Goal: Use online tool/utility: Utilize a website feature to perform a specific function

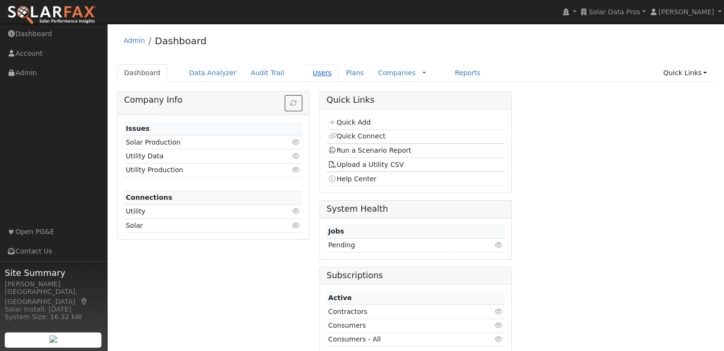
click at [308, 71] on link "Users" at bounding box center [322, 73] width 33 height 18
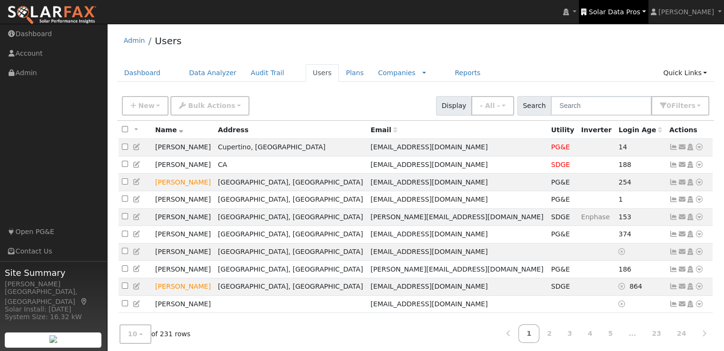
click at [640, 10] on span "Solar Data Pros" at bounding box center [614, 12] width 51 height 8
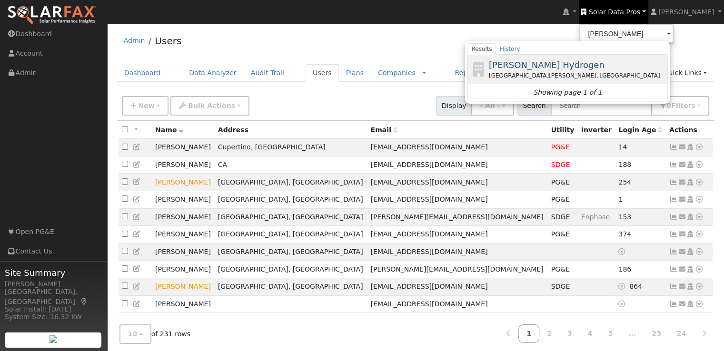
click at [551, 64] on span "[PERSON_NAME] Hydrogen" at bounding box center [547, 65] width 116 height 10
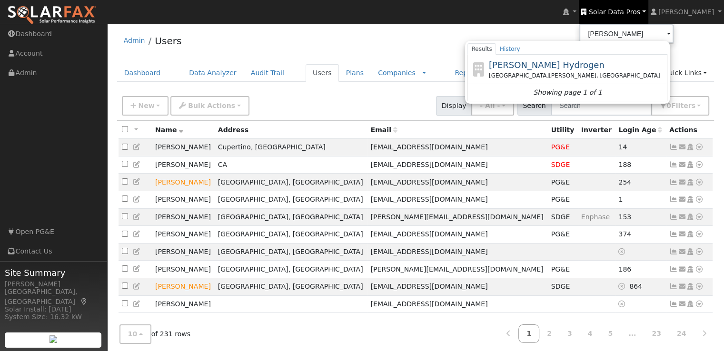
type input "[PERSON_NAME] Hydrogen"
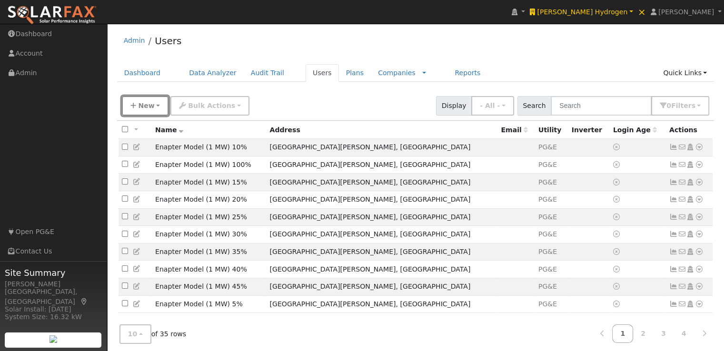
click at [137, 104] on button "New" at bounding box center [145, 106] width 47 height 20
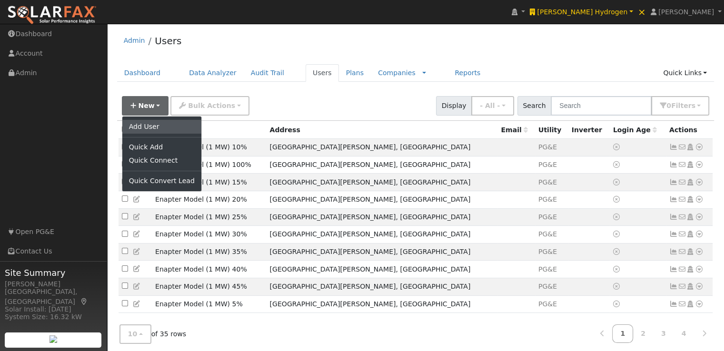
click at [145, 124] on link "Add User" at bounding box center [161, 126] width 79 height 13
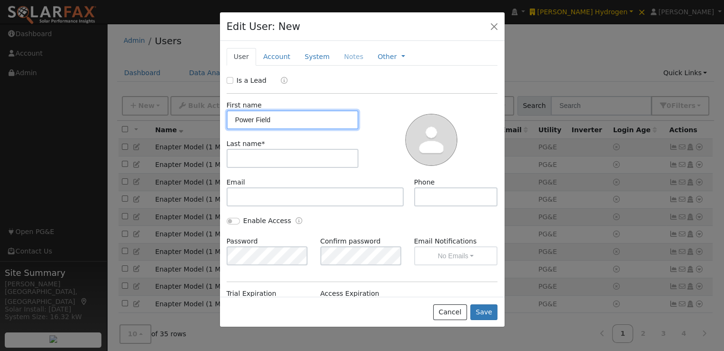
type input "Power Field"
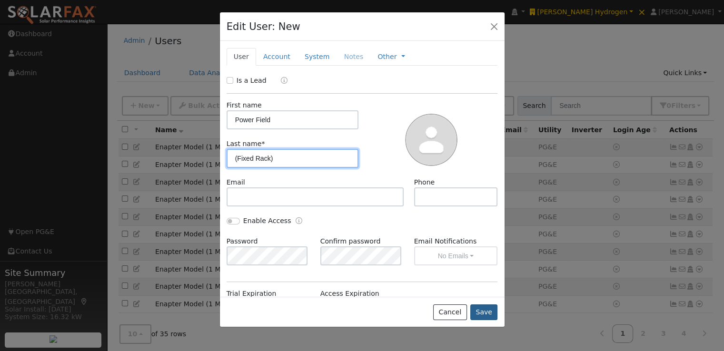
type input "(Fixed Rack)"
click at [484, 309] on button "Save" at bounding box center [485, 313] width 28 height 16
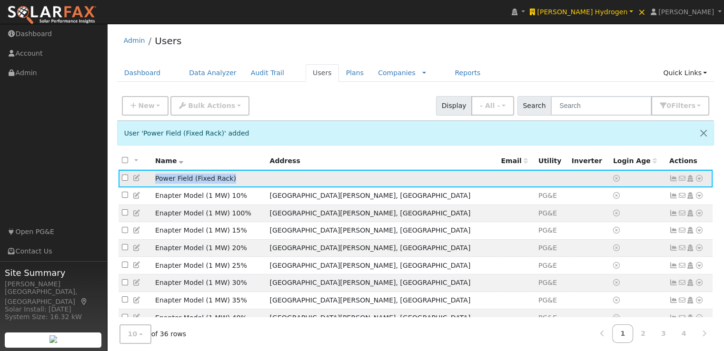
drag, startPoint x: 232, startPoint y: 180, endPoint x: 118, endPoint y: 172, distance: 114.1
click at [119, 172] on tr "Power Field (Fixed Rack) No email address Send Email... Copy a Link Reset Passw…" at bounding box center [416, 179] width 595 height 18
click at [183, 184] on td "Power Field (Fixed Rack)" at bounding box center [209, 179] width 115 height 18
drag, startPoint x: 189, startPoint y: 178, endPoint x: 155, endPoint y: 180, distance: 33.9
click at [155, 180] on td "Power Field (Fixed Rack)" at bounding box center [209, 179] width 115 height 18
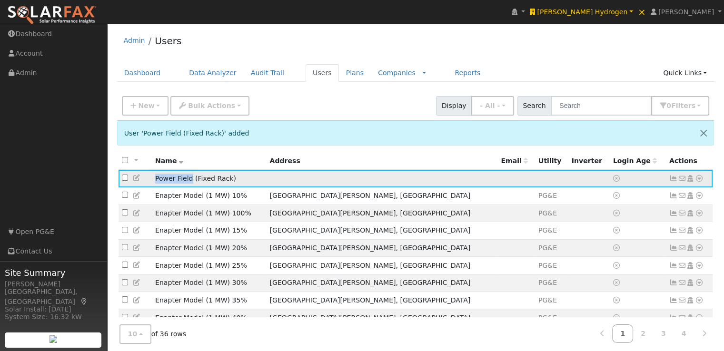
copy td "Power Field"
click at [145, 102] on span "New" at bounding box center [146, 106] width 16 height 8
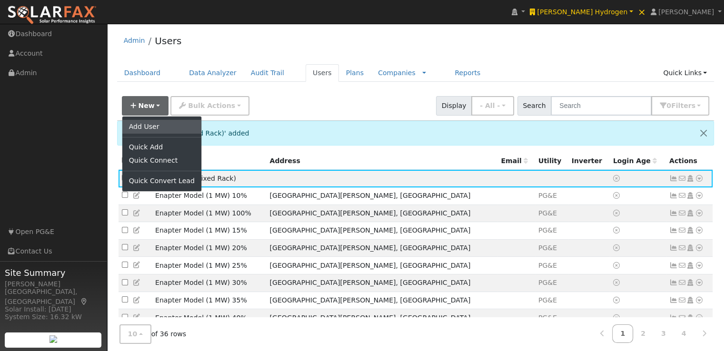
click at [144, 128] on link "Add User" at bounding box center [161, 126] width 79 height 13
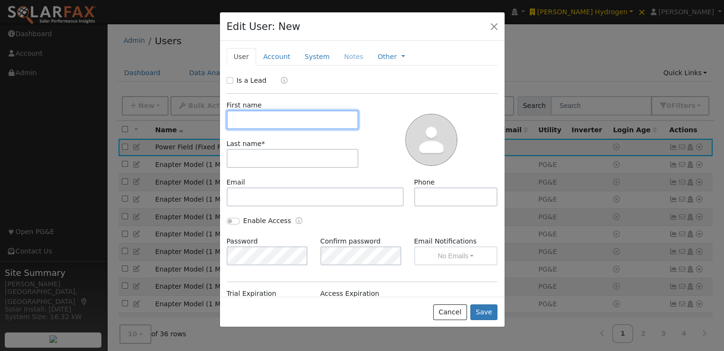
paste input "Power Field"
type input "Power Field"
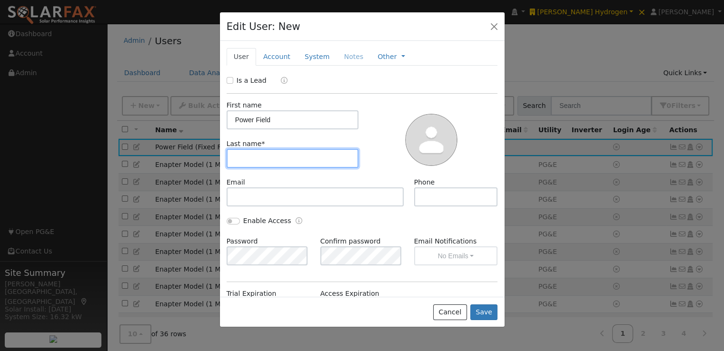
click at [299, 158] on input "text" at bounding box center [293, 158] width 132 height 19
type input "(1-Axis Tracker)"
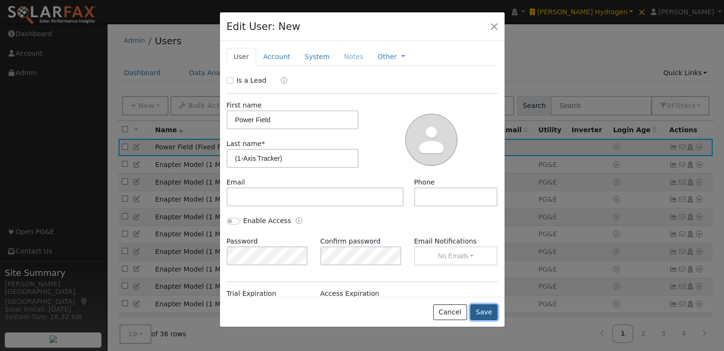
click at [484, 309] on button "Save" at bounding box center [485, 313] width 28 height 16
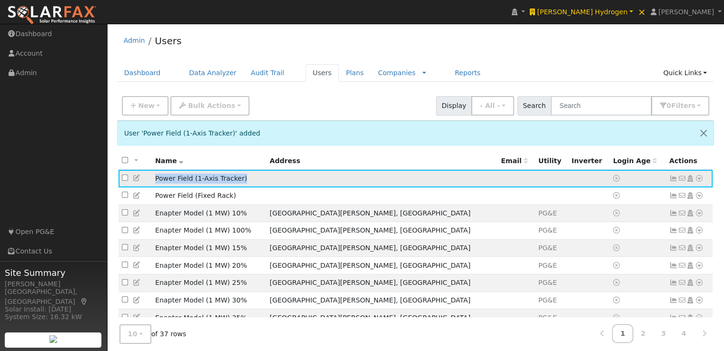
drag, startPoint x: 254, startPoint y: 180, endPoint x: 150, endPoint y: 176, distance: 103.9
click at [150, 176] on tr "Power Field (1-Axis Tracker) No email address Send Email... Copy a Link Reset P…" at bounding box center [416, 179] width 595 height 18
copy tr "Power Field (1-Axis Tracker)"
click at [135, 102] on icon "button" at bounding box center [133, 105] width 6 height 7
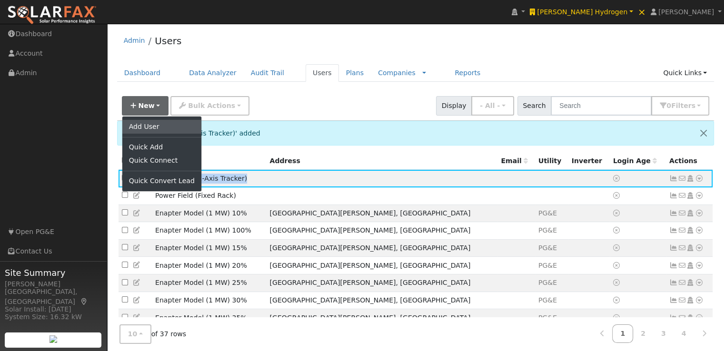
click at [143, 124] on link "Add User" at bounding box center [161, 126] width 79 height 13
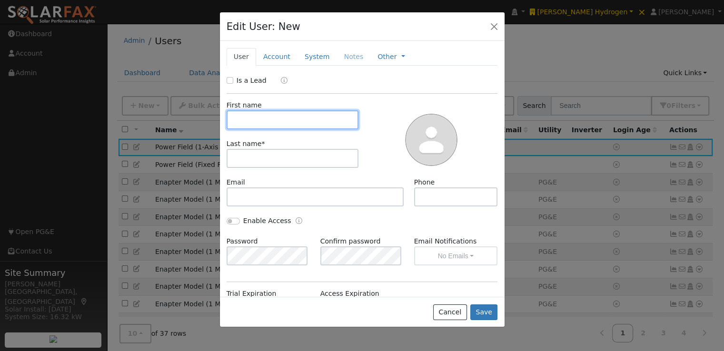
paste input "Power Field (1-Axis Tracker)"
drag, startPoint x: 251, startPoint y: 116, endPoint x: 194, endPoint y: 120, distance: 57.3
click at [194, 120] on div "Edit User: New Select an Ac... New Account Nickname Cancel Create Are you sure …" at bounding box center [362, 175] width 724 height 351
drag, startPoint x: 326, startPoint y: 122, endPoint x: 272, endPoint y: 122, distance: 53.8
click at [272, 122] on input "Power Field (1-Axis Tracker)" at bounding box center [293, 119] width 132 height 19
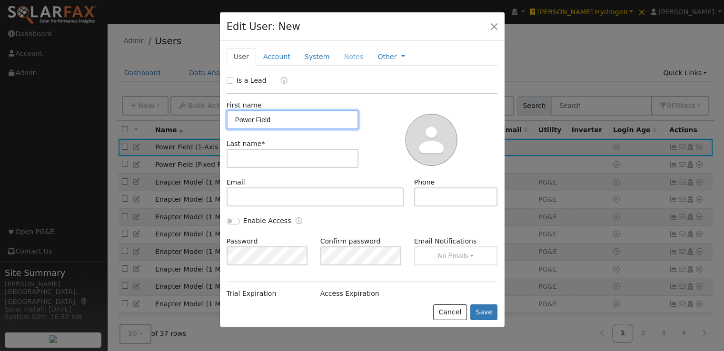
type input "Power Field"
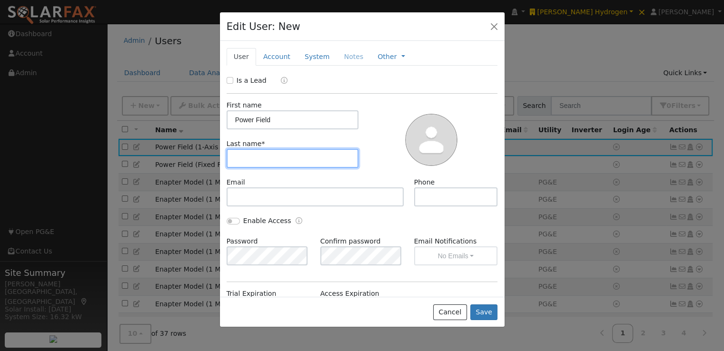
click at [277, 158] on input "text" at bounding box center [293, 158] width 132 height 19
paste input "(1-Axis Tracker)"
type input "(1-Axis Tracker)"
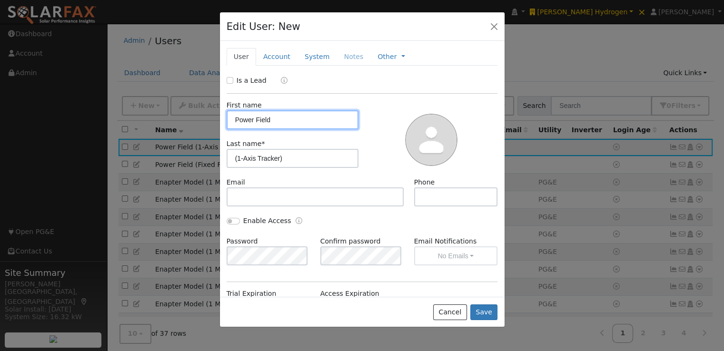
click at [325, 120] on input "Power Field" at bounding box center [293, 119] width 132 height 19
type input "Power Field"
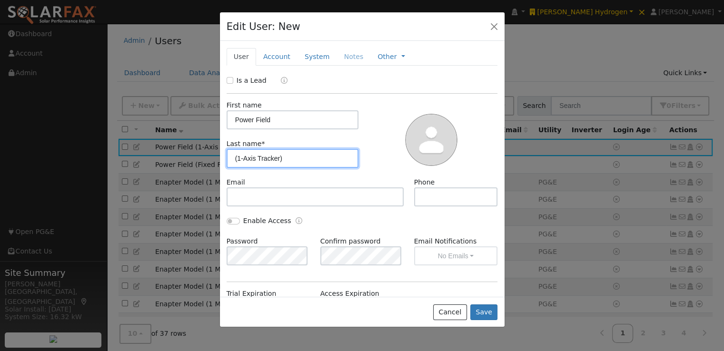
click at [231, 158] on input "(1-Axis Tracker)" at bounding box center [293, 158] width 132 height 19
type input "(2-Axis Tracker)"
click at [485, 309] on button "Save" at bounding box center [485, 313] width 28 height 16
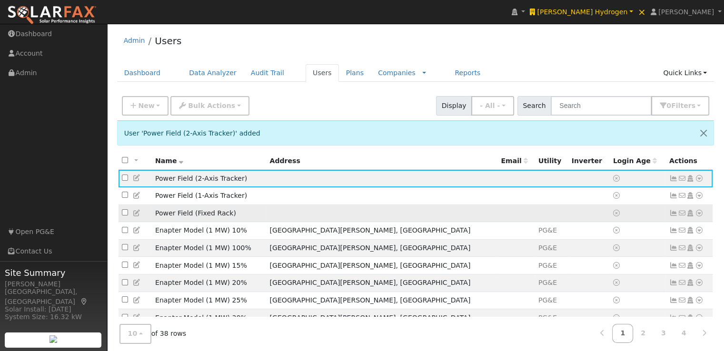
click at [569, 218] on td at bounding box center [589, 214] width 41 height 18
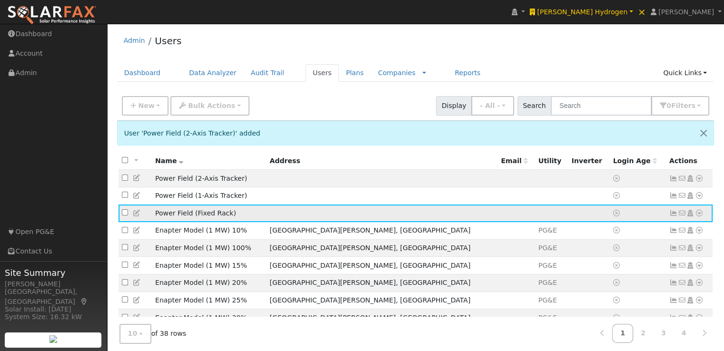
click at [699, 215] on icon at bounding box center [699, 213] width 9 height 7
click at [597, 265] on link "Import From CSV" at bounding box center [599, 264] width 70 height 13
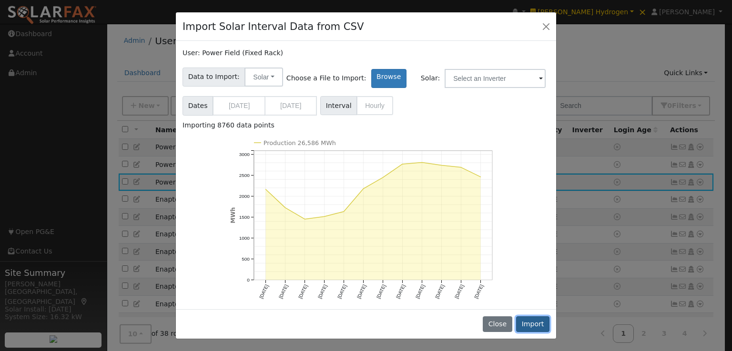
click at [536, 324] on button "Import" at bounding box center [532, 325] width 33 height 16
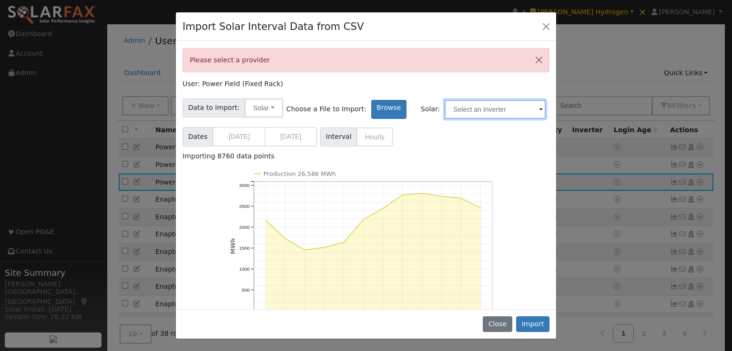
click at [501, 111] on input "text" at bounding box center [494, 109] width 101 height 19
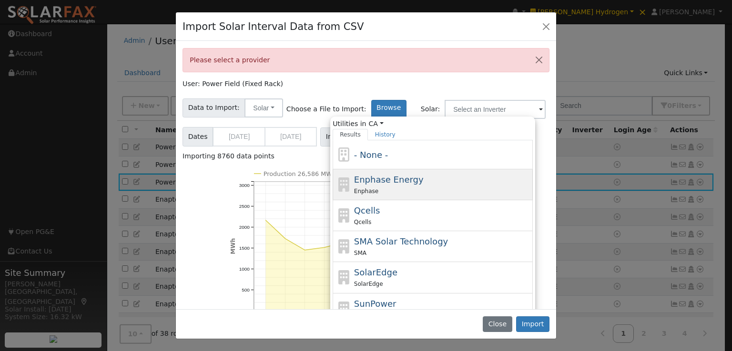
click at [364, 178] on span "Enphase Energy" at bounding box center [389, 180] width 70 height 10
type input "Enphase Energy"
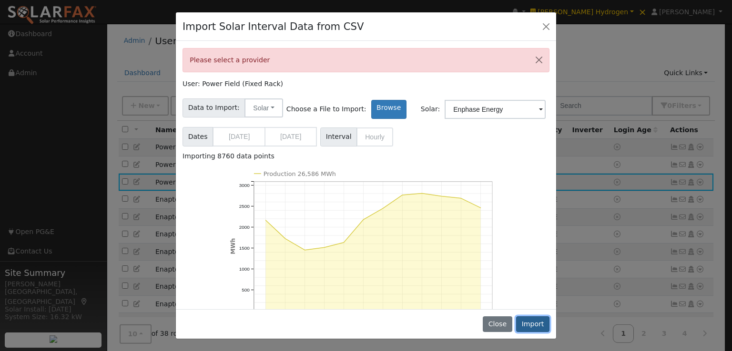
click at [538, 322] on button "Import" at bounding box center [532, 325] width 33 height 16
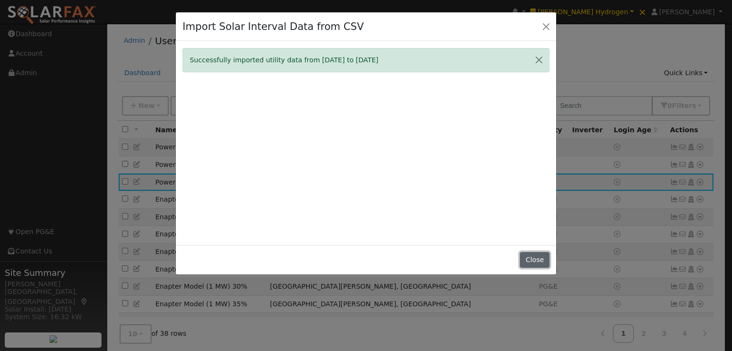
click at [541, 257] on button "Close" at bounding box center [534, 260] width 29 height 16
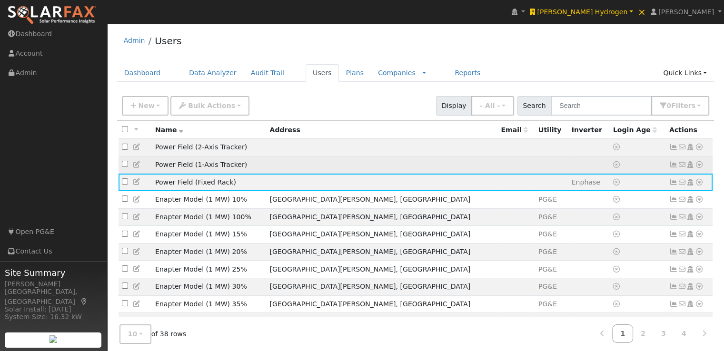
click at [339, 168] on td at bounding box center [381, 165] width 231 height 18
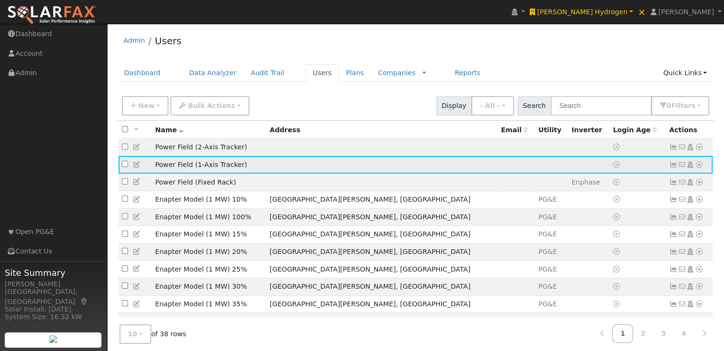
click at [701, 166] on icon at bounding box center [699, 164] width 9 height 7
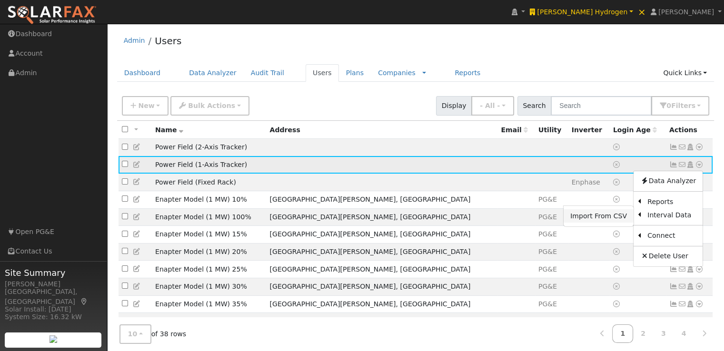
click at [606, 219] on link "Import From CSV" at bounding box center [599, 216] width 70 height 13
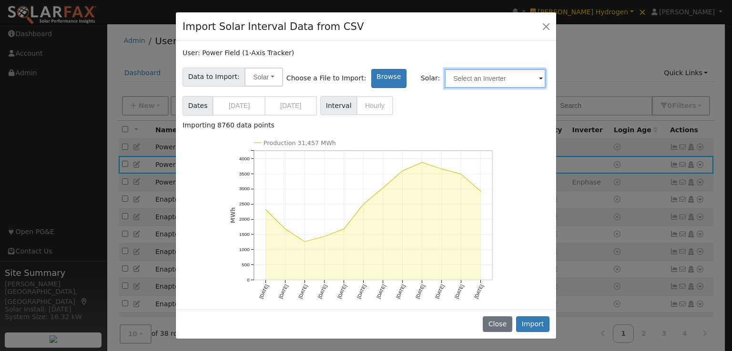
click at [465, 79] on input "text" at bounding box center [494, 78] width 101 height 19
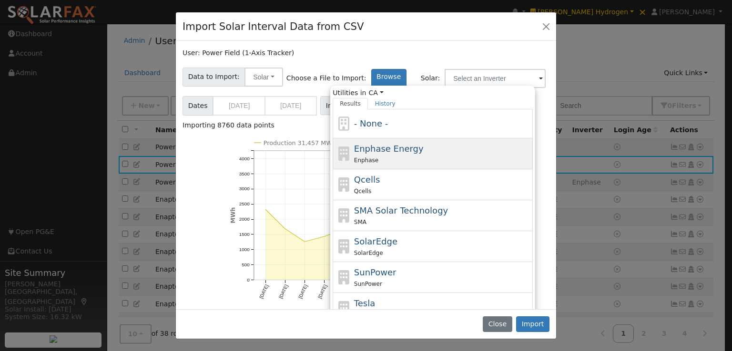
click at [371, 147] on span "Enphase Energy" at bounding box center [389, 149] width 70 height 10
type input "Enphase Energy"
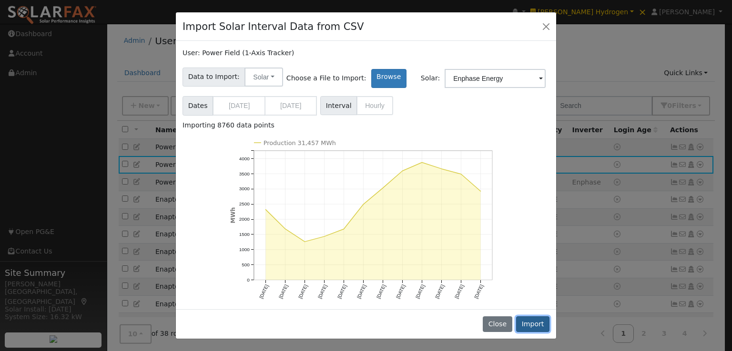
click at [542, 327] on button "Import" at bounding box center [532, 325] width 33 height 16
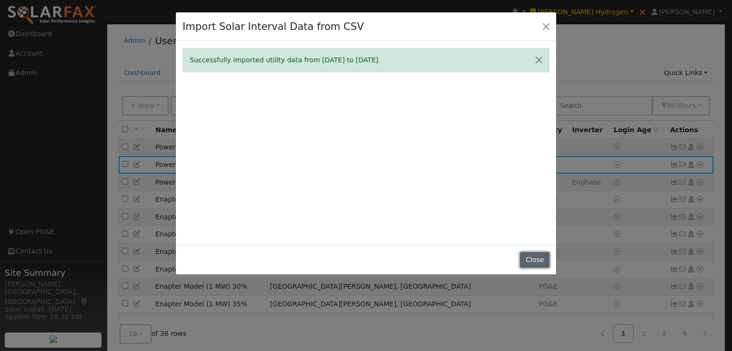
click at [533, 263] on button "Close" at bounding box center [534, 260] width 29 height 16
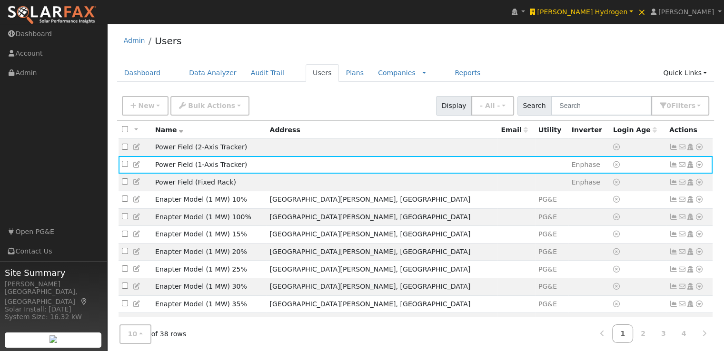
click at [535, 150] on td at bounding box center [551, 148] width 33 height 18
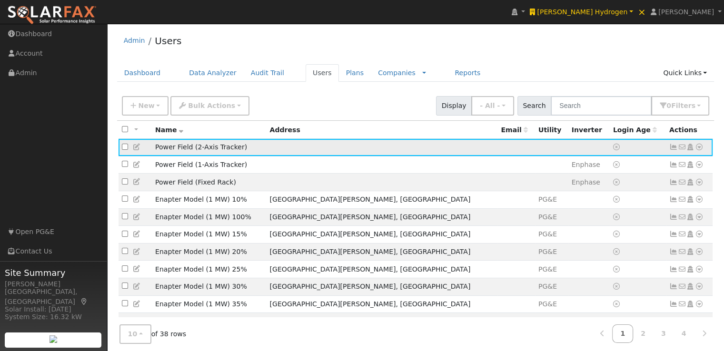
click at [698, 146] on icon at bounding box center [699, 147] width 9 height 7
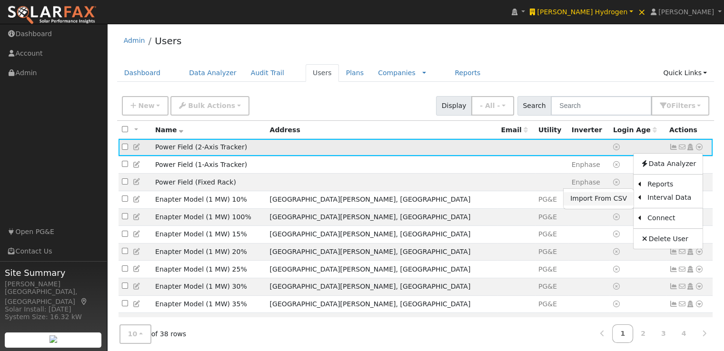
click at [606, 198] on link "Import From CSV" at bounding box center [599, 198] width 70 height 13
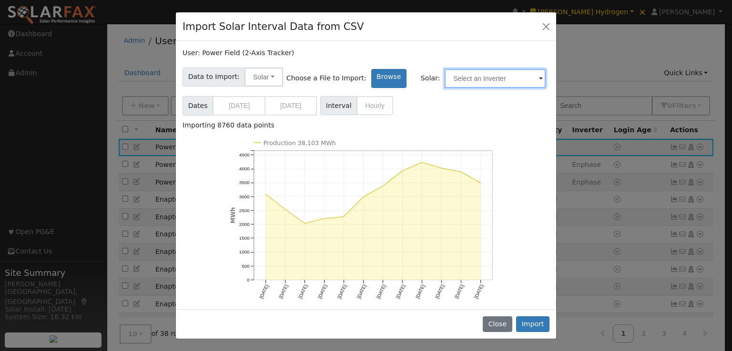
click at [486, 77] on input "text" at bounding box center [494, 78] width 101 height 19
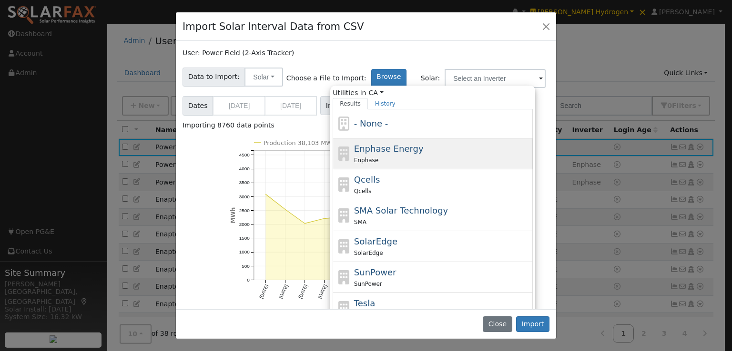
click at [356, 146] on span "Enphase Energy" at bounding box center [389, 149] width 70 height 10
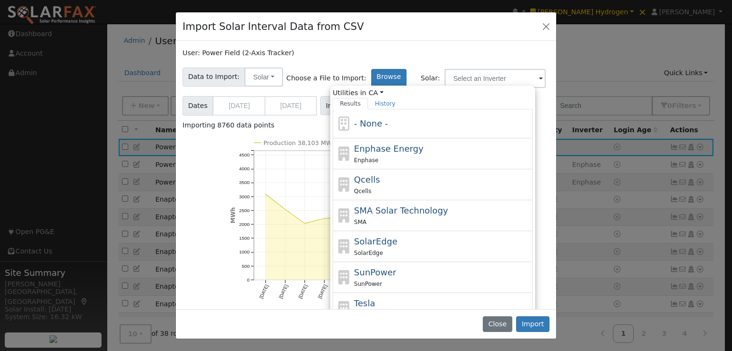
type input "Enphase Energy"
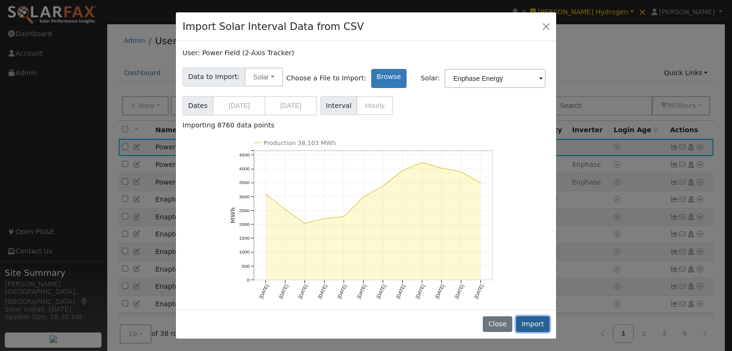
click at [536, 324] on button "Import" at bounding box center [532, 325] width 33 height 16
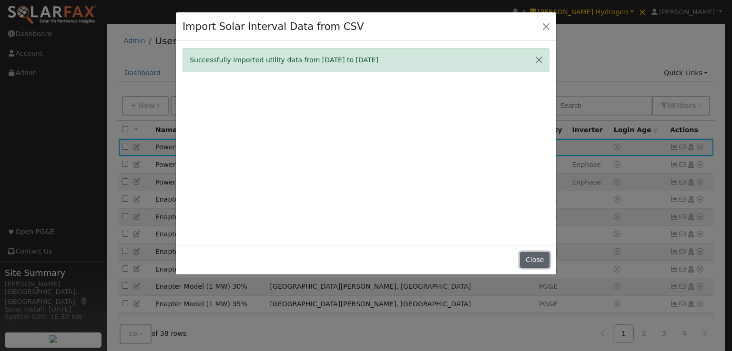
click at [535, 256] on button "Close" at bounding box center [534, 260] width 29 height 16
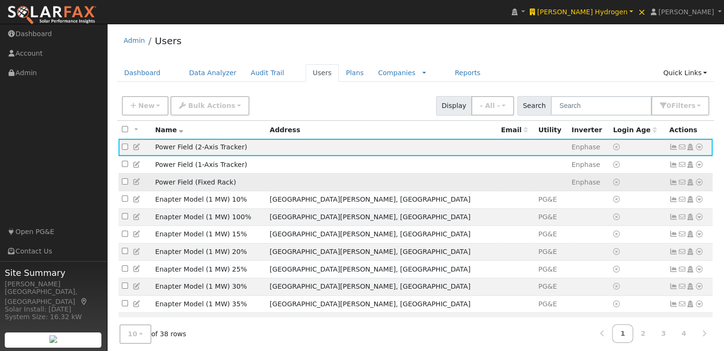
click at [267, 186] on td "Power Field (Fixed Rack)" at bounding box center [209, 183] width 115 height 18
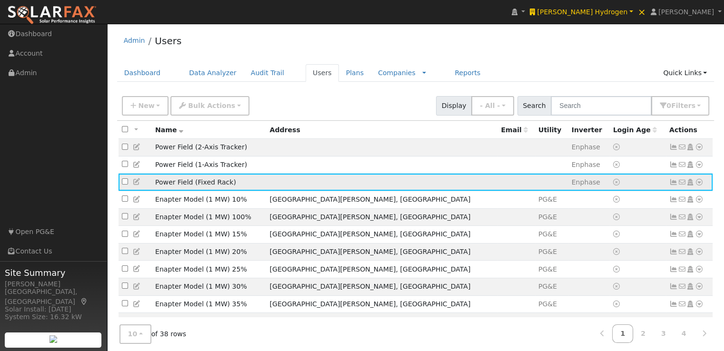
click at [672, 183] on icon at bounding box center [674, 182] width 9 height 7
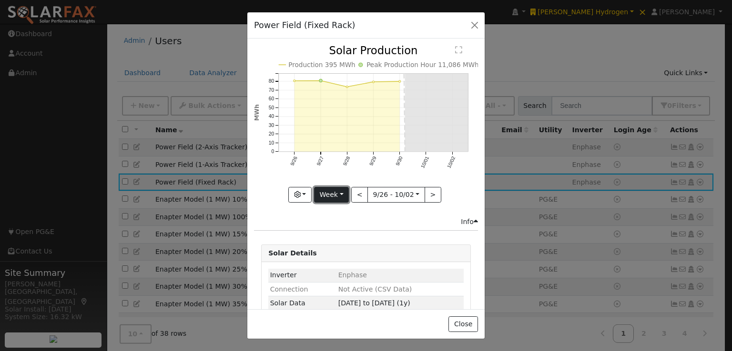
click at [342, 192] on button "Week" at bounding box center [331, 195] width 35 height 16
click at [339, 249] on link "Year" at bounding box center [347, 254] width 66 height 13
type input "2024-10-01"
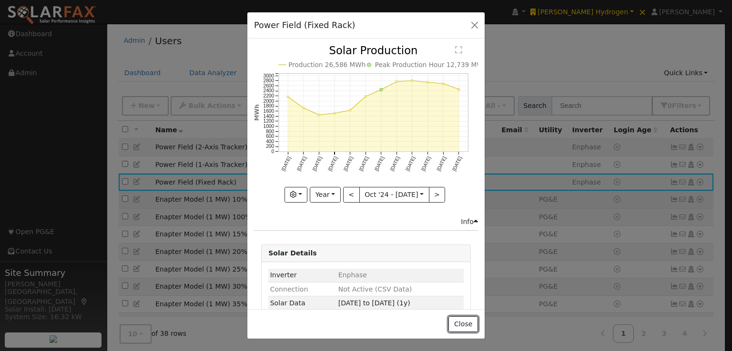
drag, startPoint x: 463, startPoint y: 321, endPoint x: 506, endPoint y: 199, distance: 129.4
click at [463, 321] on button "Close" at bounding box center [462, 325] width 29 height 16
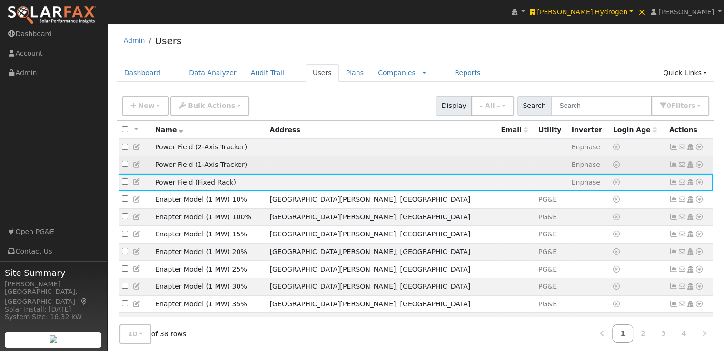
click at [498, 168] on td at bounding box center [517, 165] width 38 height 18
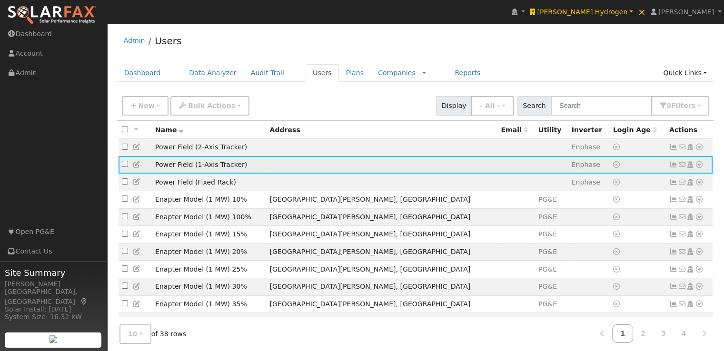
click at [672, 167] on icon at bounding box center [674, 164] width 9 height 7
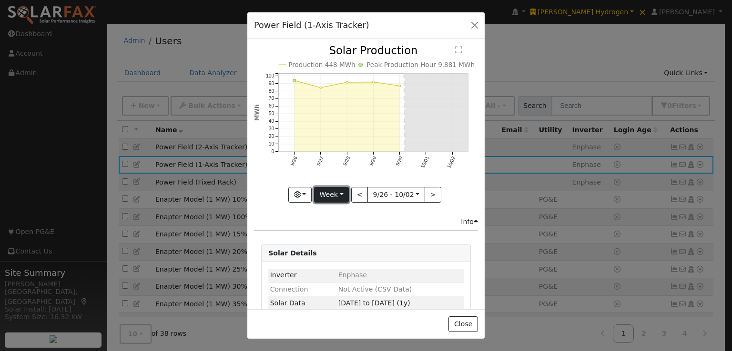
click at [330, 187] on button "Week" at bounding box center [331, 195] width 35 height 16
click at [328, 248] on link "Year" at bounding box center [347, 254] width 66 height 13
type input "2024-10-01"
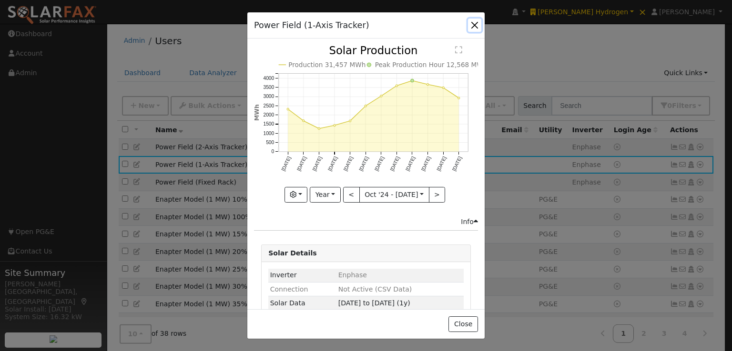
click at [474, 26] on button "button" at bounding box center [474, 25] width 13 height 13
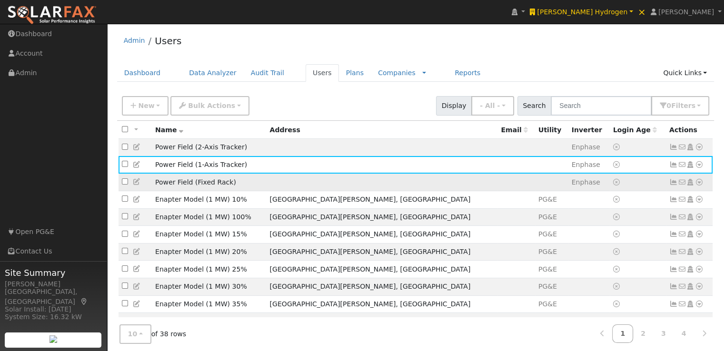
click at [652, 186] on td at bounding box center [638, 183] width 56 height 18
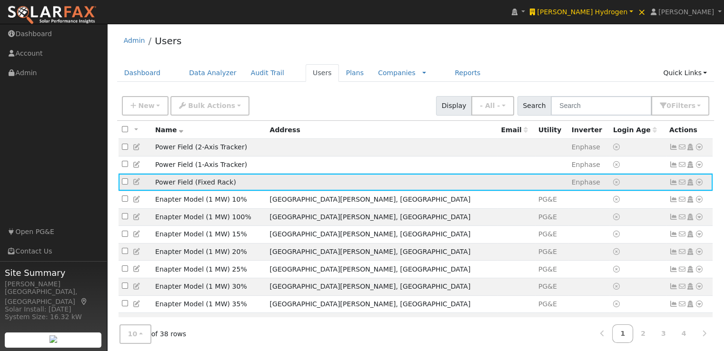
click at [674, 183] on icon at bounding box center [674, 182] width 9 height 7
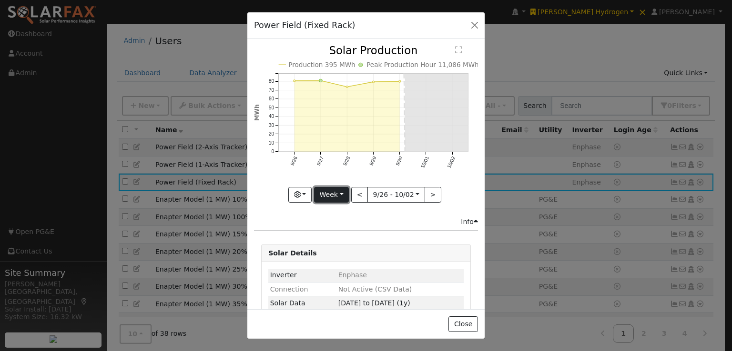
click at [340, 195] on button "Week" at bounding box center [331, 195] width 35 height 16
click at [335, 250] on link "Year" at bounding box center [347, 254] width 66 height 13
type input "2024-10-01"
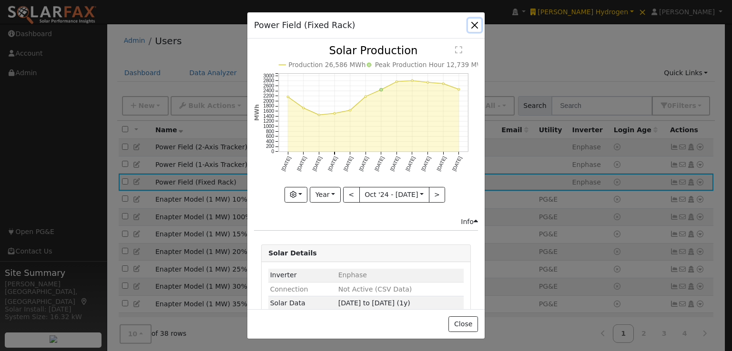
click at [471, 23] on button "button" at bounding box center [474, 25] width 13 height 13
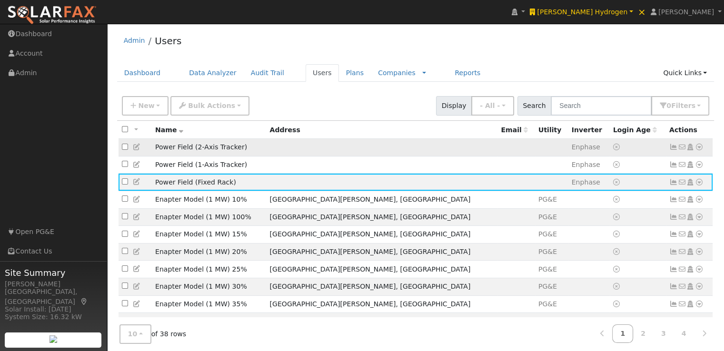
click at [535, 153] on td at bounding box center [551, 148] width 33 height 18
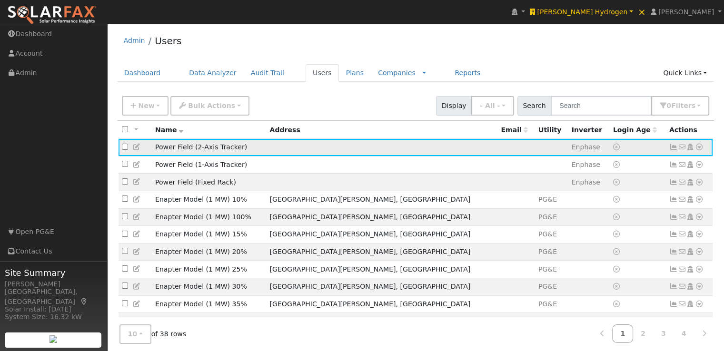
click at [672, 147] on icon at bounding box center [674, 147] width 9 height 7
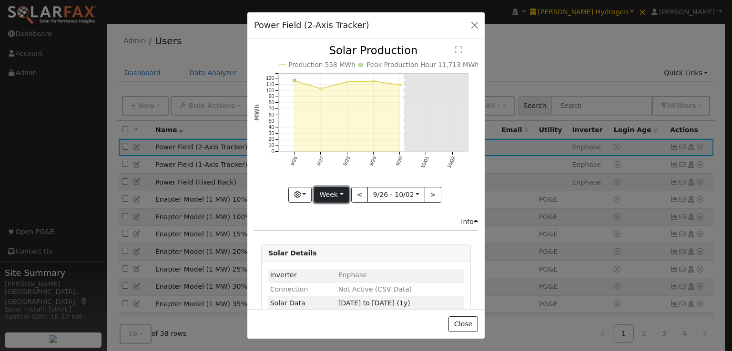
click at [341, 191] on button "Week" at bounding box center [331, 195] width 35 height 16
click at [328, 250] on link "Year" at bounding box center [347, 254] width 66 height 13
type input "2024-10-01"
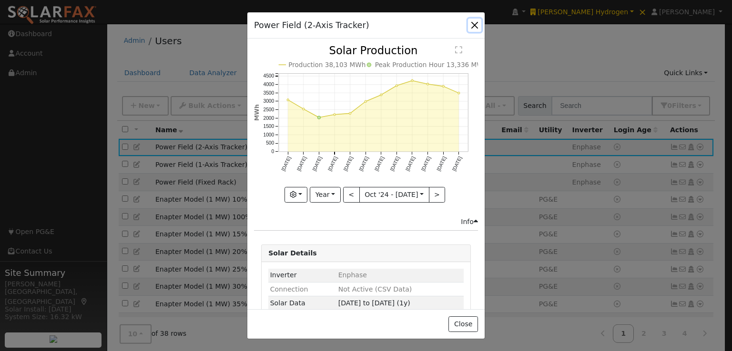
click at [474, 26] on button "button" at bounding box center [474, 25] width 13 height 13
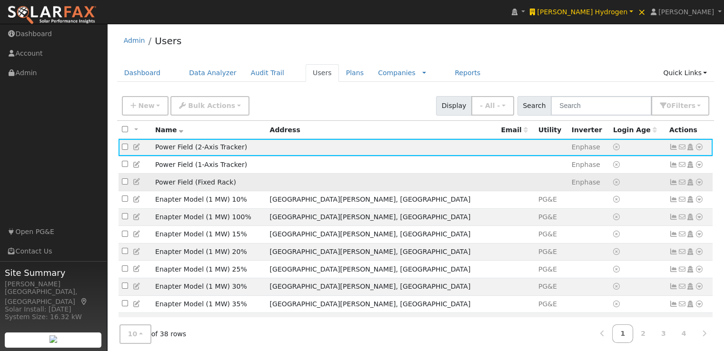
click at [635, 186] on td at bounding box center [638, 183] width 56 height 18
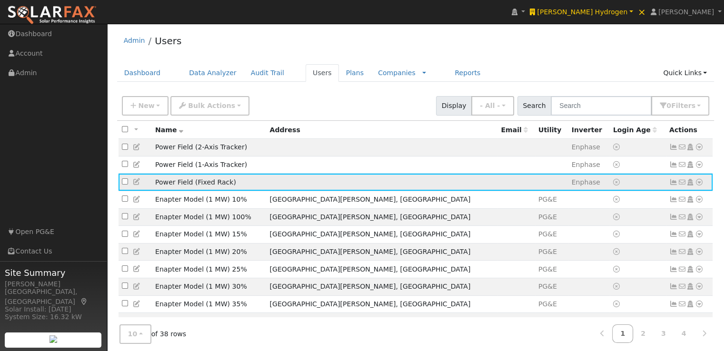
click at [673, 185] on icon at bounding box center [674, 182] width 9 height 7
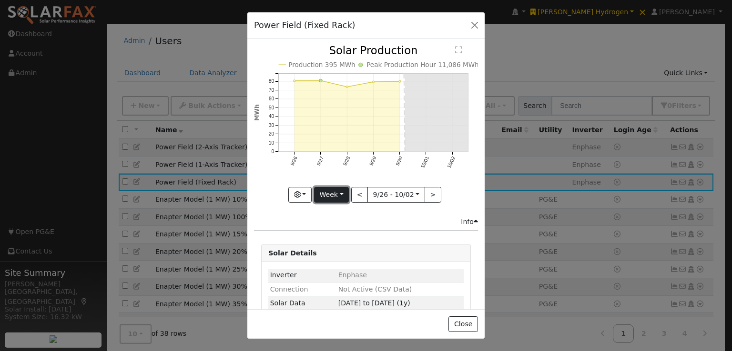
click at [326, 189] on button "Week" at bounding box center [331, 195] width 35 height 16
click at [333, 248] on link "Year" at bounding box center [347, 254] width 66 height 13
type input "2024-10-01"
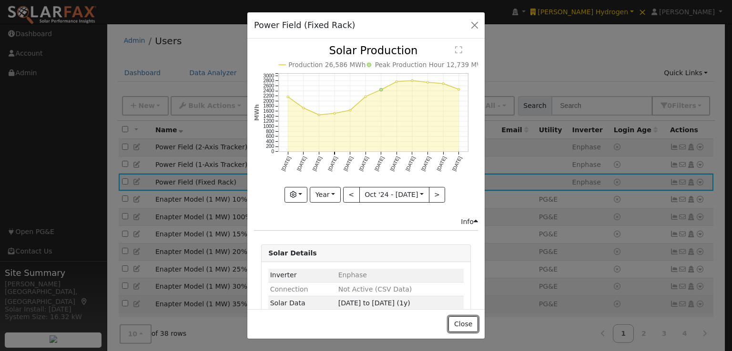
drag, startPoint x: 469, startPoint y: 325, endPoint x: 468, endPoint y: 306, distance: 18.6
click at [469, 325] on button "Close" at bounding box center [462, 325] width 29 height 16
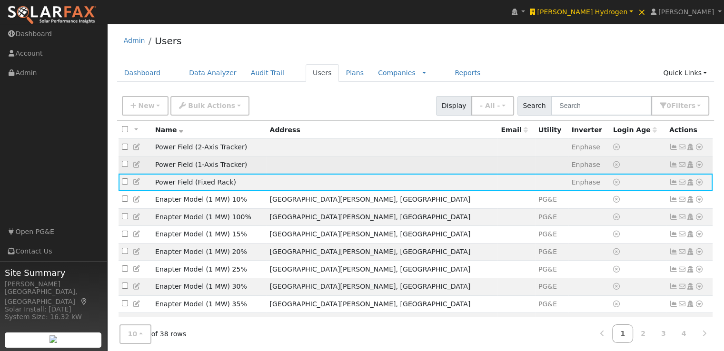
click at [351, 163] on td at bounding box center [381, 165] width 231 height 18
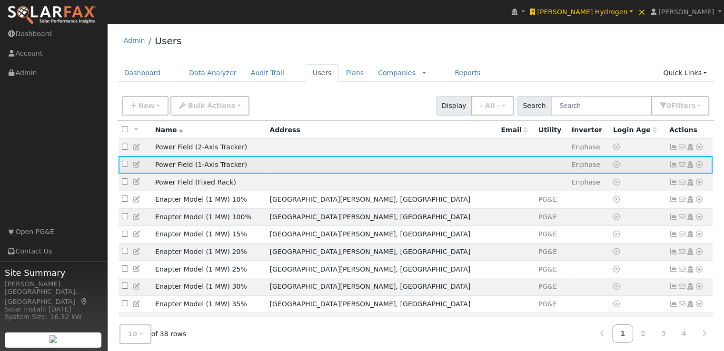
click at [673, 164] on icon at bounding box center [674, 164] width 9 height 7
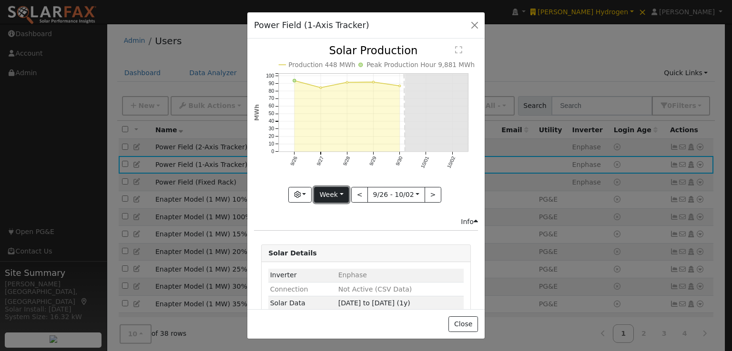
click at [335, 188] on button "Week" at bounding box center [331, 195] width 35 height 16
click at [330, 248] on link "Year" at bounding box center [347, 254] width 66 height 13
type input "2024-10-01"
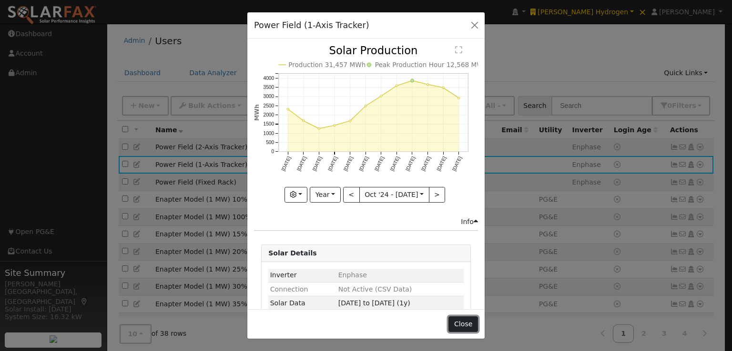
click at [470, 321] on button "Close" at bounding box center [462, 325] width 29 height 16
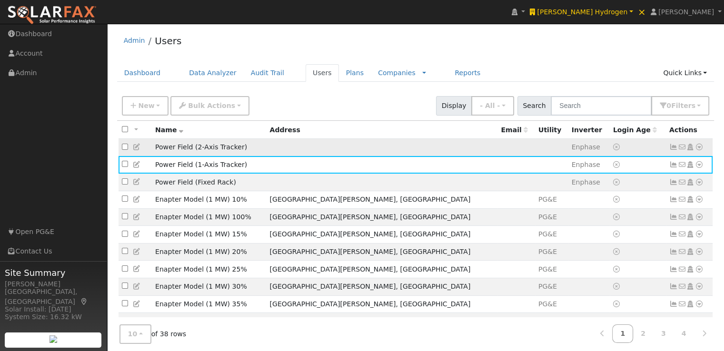
click at [498, 141] on td at bounding box center [517, 148] width 38 height 18
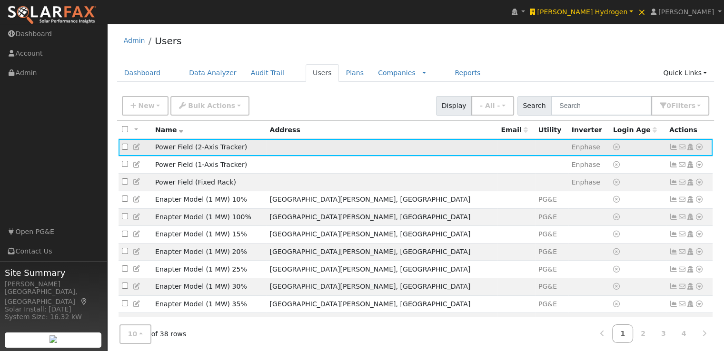
click at [675, 148] on icon at bounding box center [674, 147] width 9 height 7
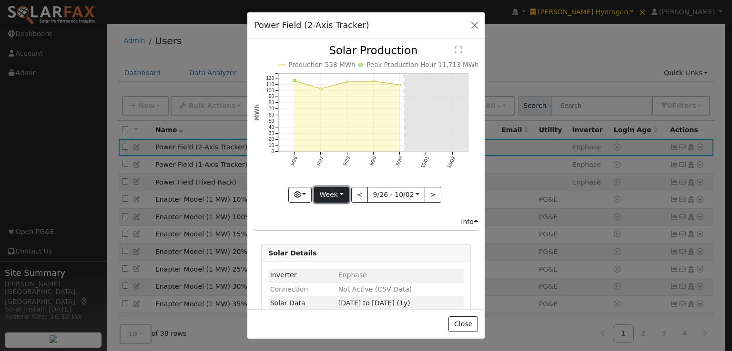
click at [326, 187] on button "Week" at bounding box center [331, 195] width 35 height 16
click at [329, 248] on link "Year" at bounding box center [347, 254] width 66 height 13
type input "2024-10-01"
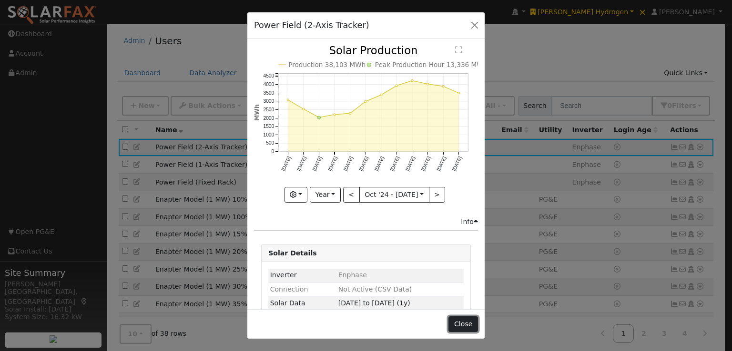
click at [461, 323] on button "Close" at bounding box center [462, 325] width 29 height 16
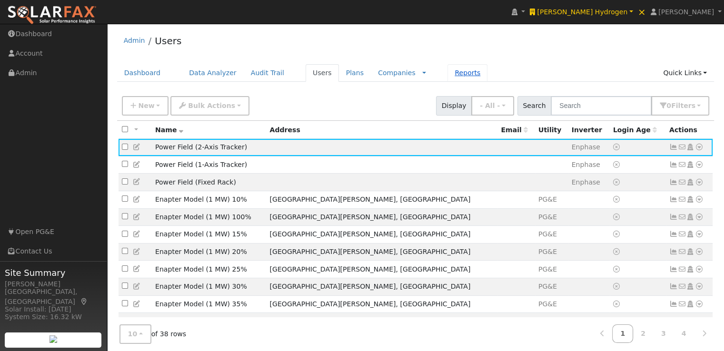
click at [448, 74] on link "Reports" at bounding box center [468, 73] width 40 height 18
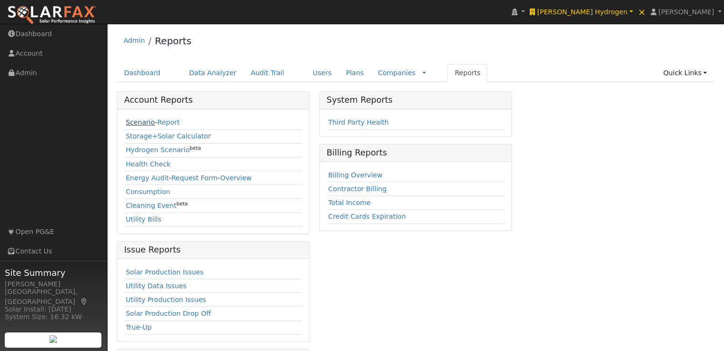
click at [136, 122] on link "Scenario" at bounding box center [140, 123] width 29 height 8
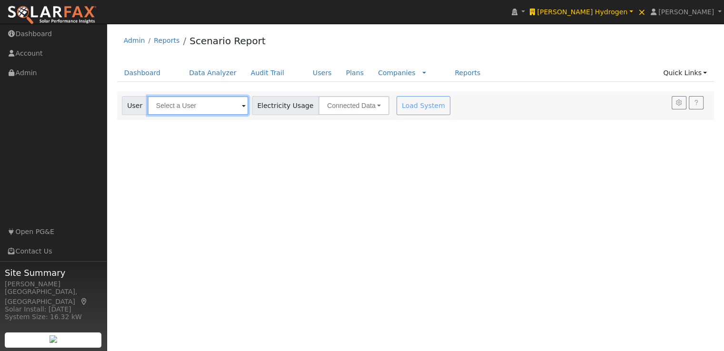
click at [208, 106] on input "text" at bounding box center [198, 105] width 101 height 19
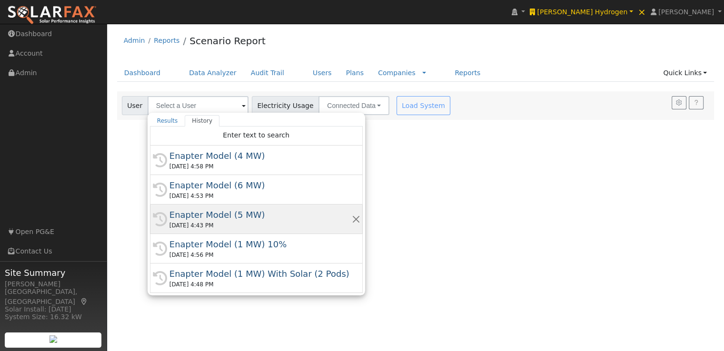
click at [197, 217] on div "Enapter Model (5 MW)" at bounding box center [261, 215] width 182 height 13
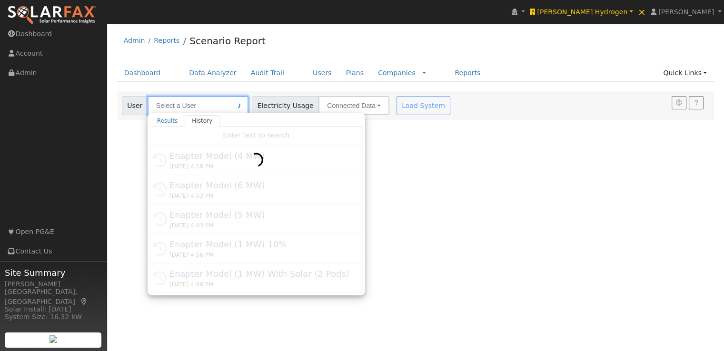
type input "Enapter Model (5 MW)"
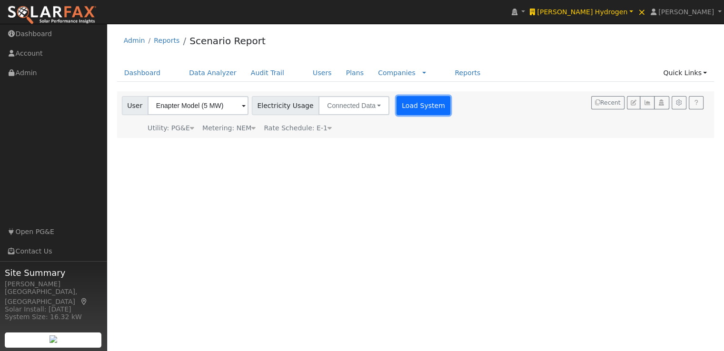
click at [411, 104] on button "Load System" at bounding box center [424, 105] width 54 height 19
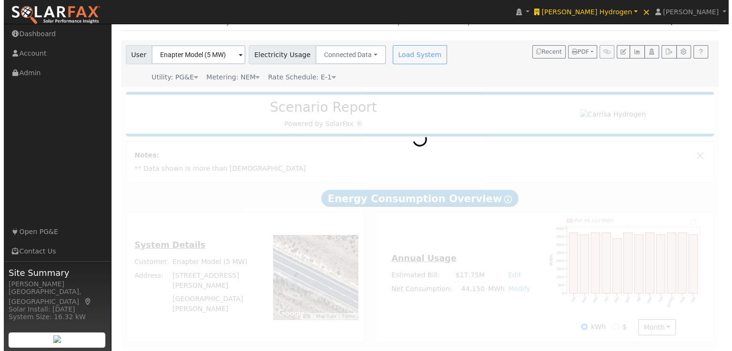
scroll to position [55, 0]
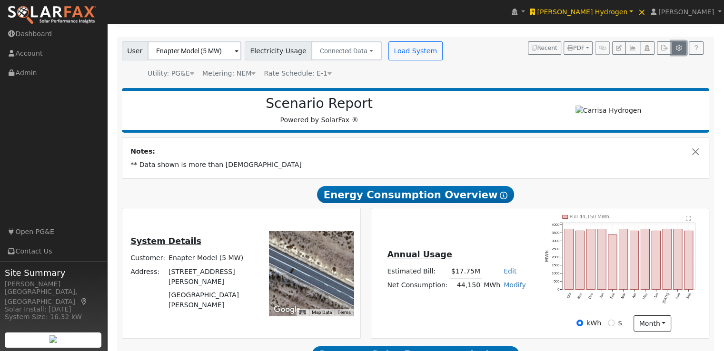
click at [681, 46] on icon "button" at bounding box center [679, 48] width 7 height 6
type input "10000"
type input "20000"
type input "30000"
type input "40000"
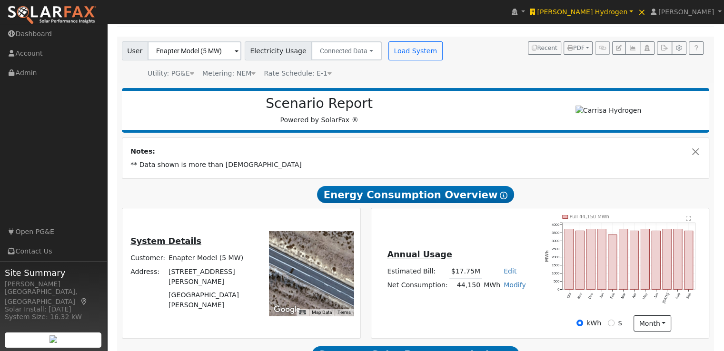
type input "50000"
type input "0"
type input "1.9"
type input "2.65"
type input "260"
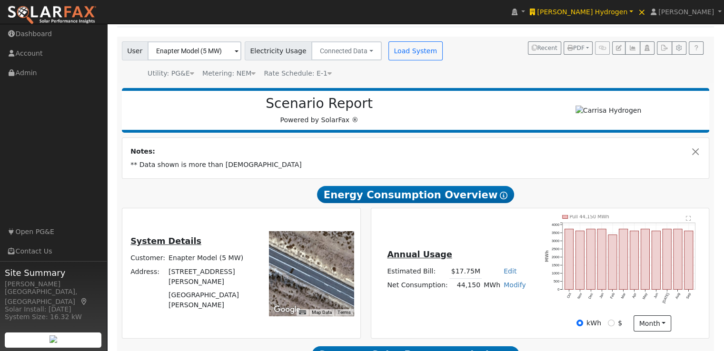
type input "1"
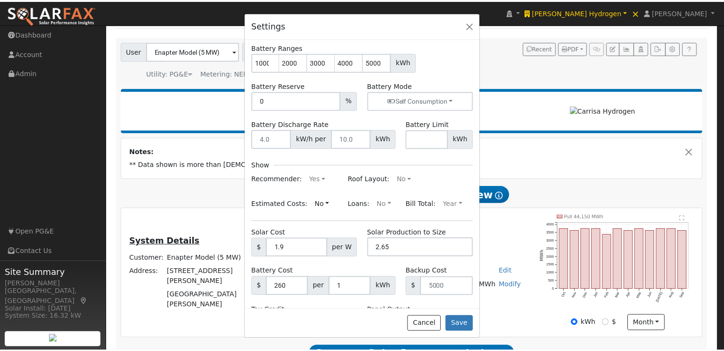
scroll to position [62, 0]
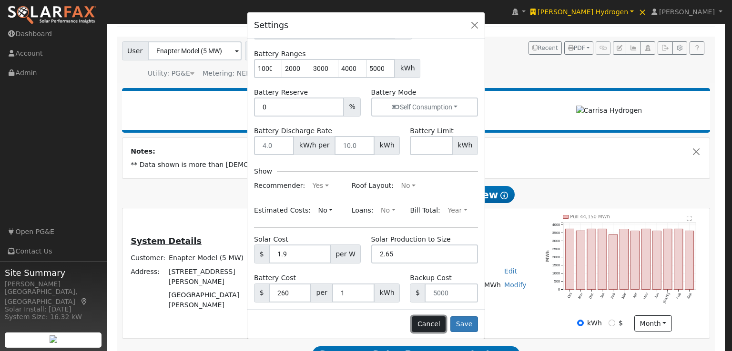
drag, startPoint x: 427, startPoint y: 326, endPoint x: 421, endPoint y: 32, distance: 293.9
click at [427, 324] on button "Cancel" at bounding box center [428, 325] width 34 height 16
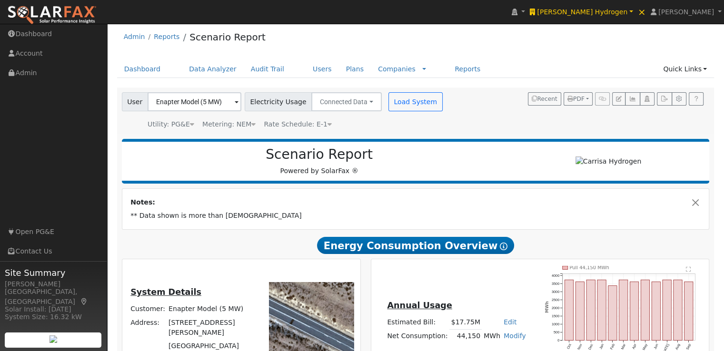
scroll to position [0, 0]
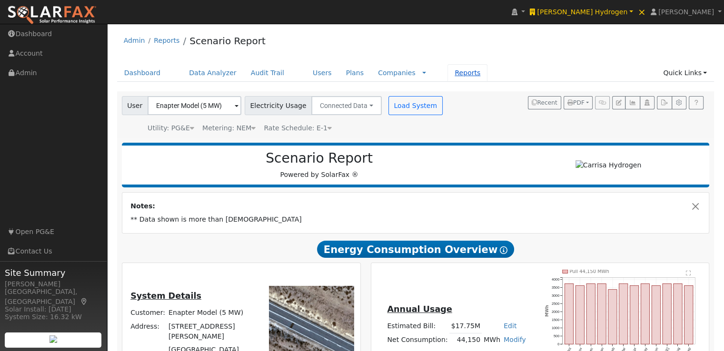
click at [448, 70] on link "Reports" at bounding box center [468, 73] width 40 height 18
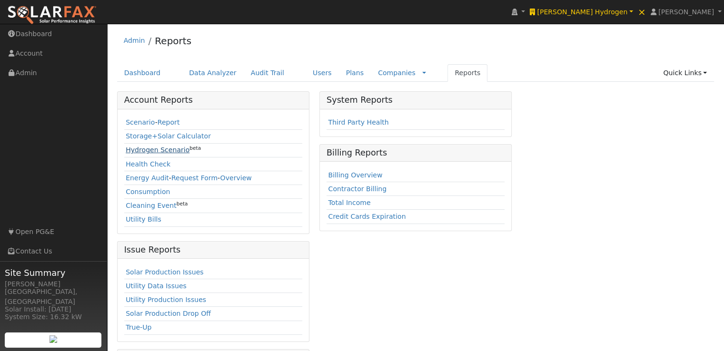
click at [140, 149] on link "Hydrogen Scenario" at bounding box center [158, 150] width 64 height 8
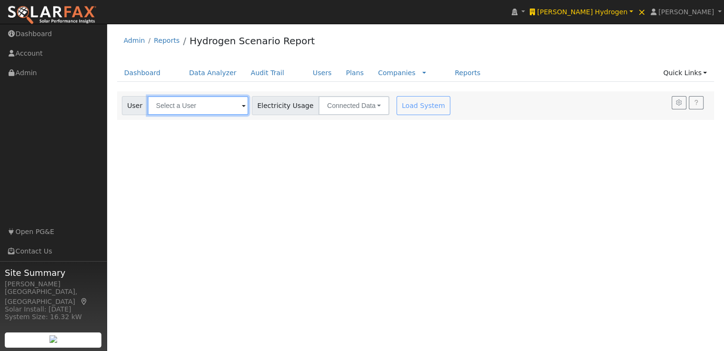
click at [192, 101] on input "text" at bounding box center [198, 105] width 101 height 19
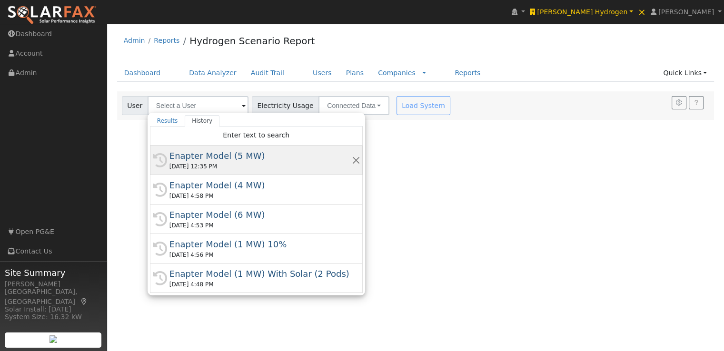
click at [205, 158] on div "Enapter Model (5 MW)" at bounding box center [261, 156] width 182 height 13
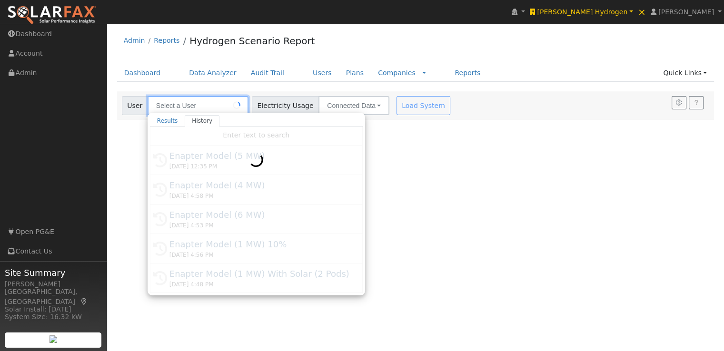
type input "Enapter Model (5 MW)"
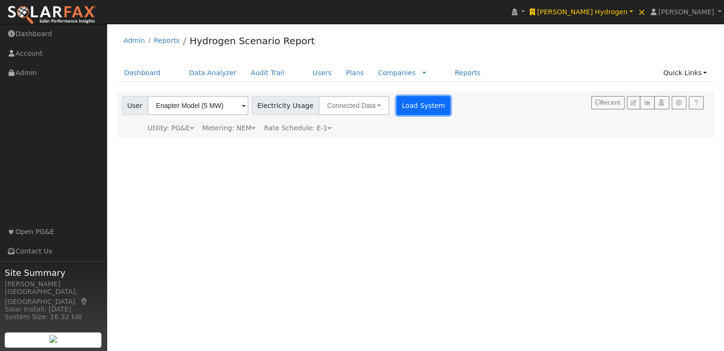
click at [404, 98] on button "Load System" at bounding box center [424, 105] width 54 height 19
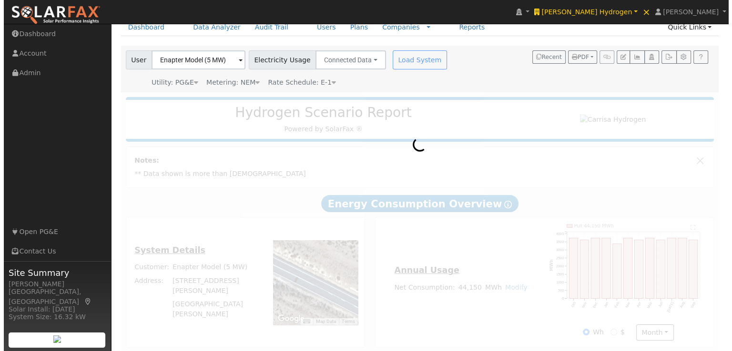
scroll to position [55, 0]
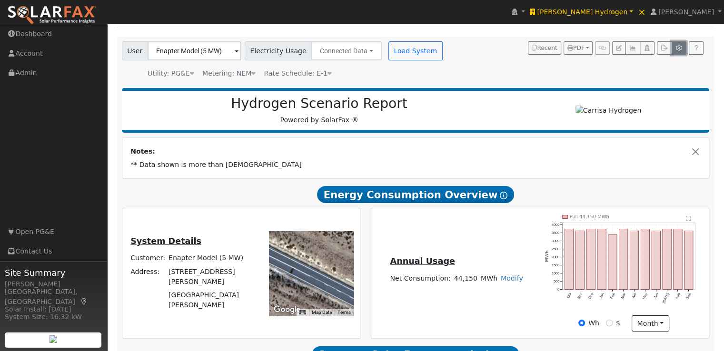
click at [678, 47] on icon "button" at bounding box center [679, 48] width 7 height 6
type input "10000"
type input "20000"
type input "30000"
type input "40000"
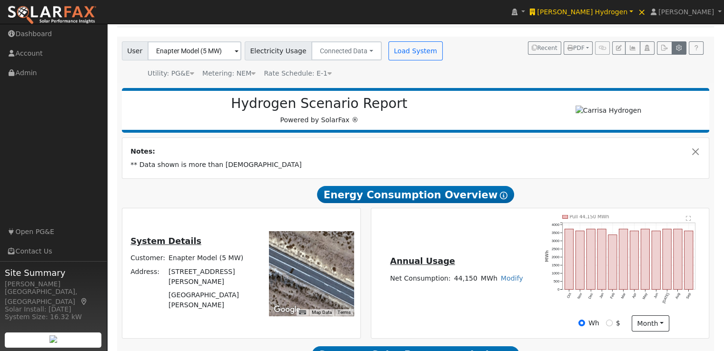
type input "50000"
type input "0"
type input "1.9"
type input "2.65"
type input "260"
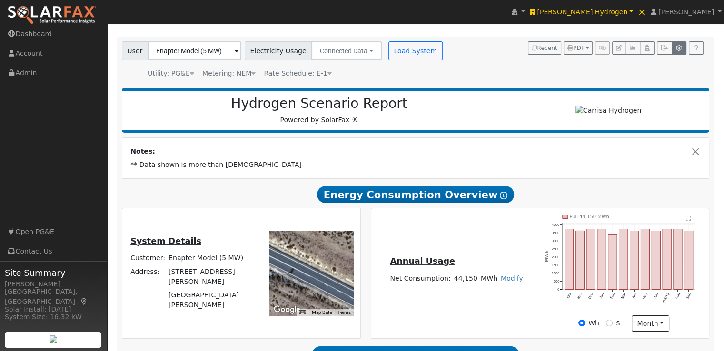
type input "1"
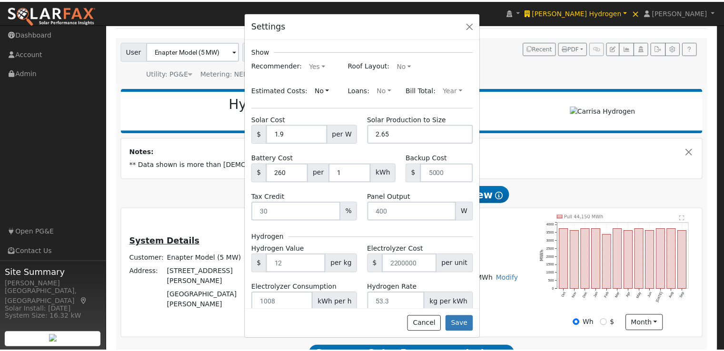
scroll to position [201, 0]
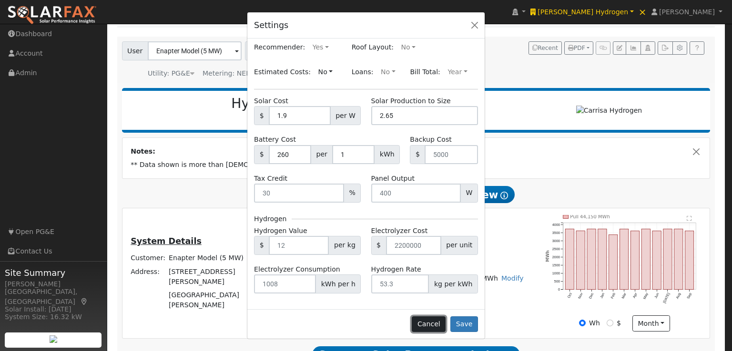
click at [440, 324] on button "Cancel" at bounding box center [428, 325] width 34 height 16
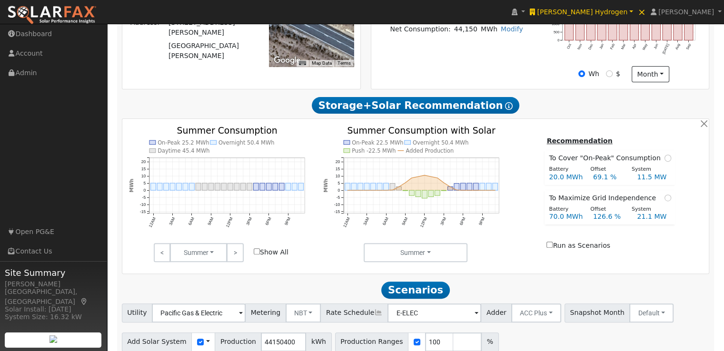
scroll to position [347, 0]
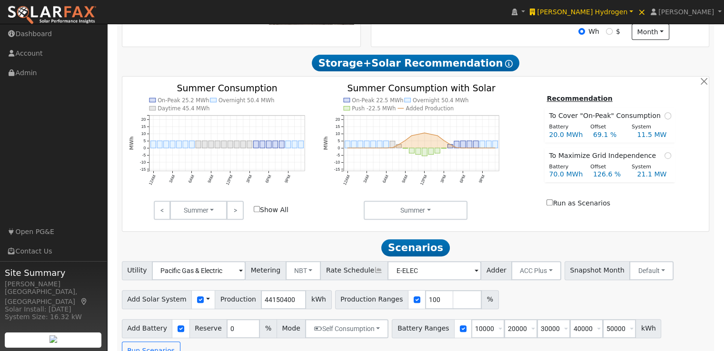
click at [206, 303] on span at bounding box center [208, 300] width 4 height 10
click at [223, 314] on link "Use CSV Data" at bounding box center [232, 316] width 66 height 13
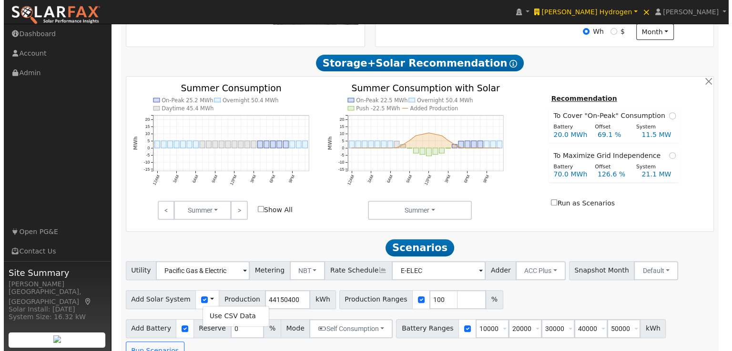
scroll to position [347, 0]
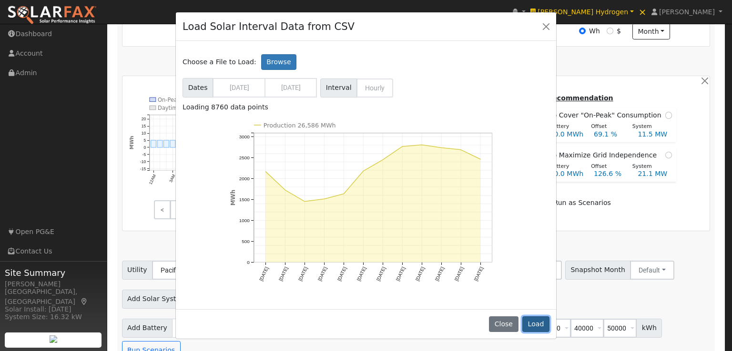
click at [539, 322] on button "Load" at bounding box center [535, 325] width 27 height 16
type input "26586466"
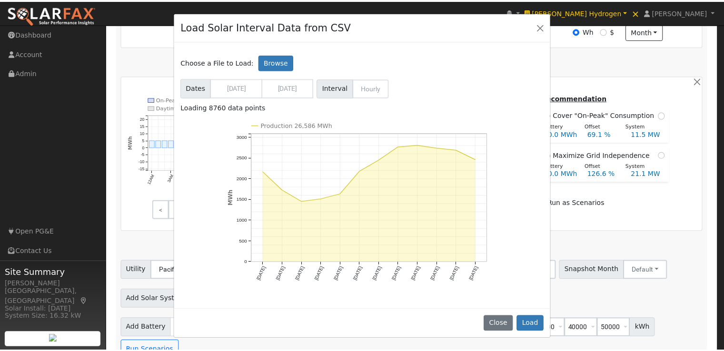
scroll to position [347, 0]
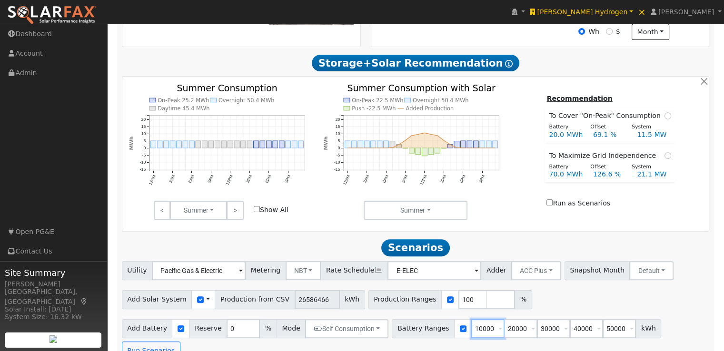
drag, startPoint x: 478, startPoint y: 331, endPoint x: 459, endPoint y: 331, distance: 19.1
click at [471, 331] on input "10000" at bounding box center [487, 329] width 33 height 19
type input "0"
click at [576, 310] on div "Add Solar System Use CSV Data Production from CSV 26586466 kWh Production Range…" at bounding box center [416, 298] width 592 height 22
click at [180, 342] on button "Run Scenarios" at bounding box center [151, 351] width 59 height 19
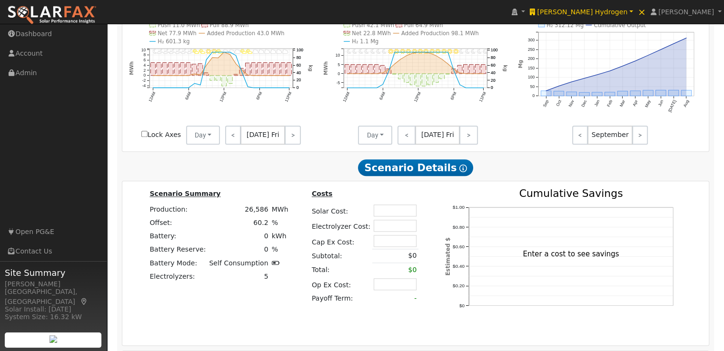
scroll to position [846, 0]
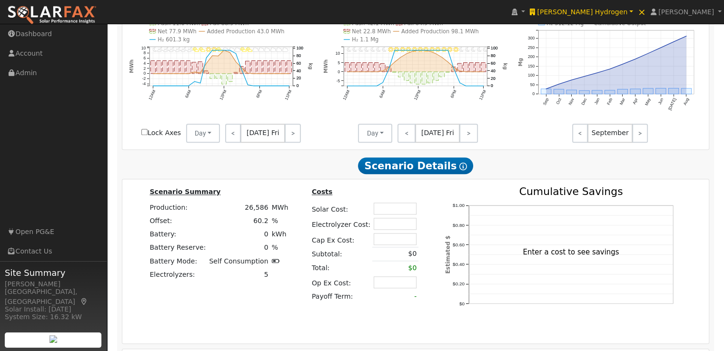
click at [577, 276] on link "Both" at bounding box center [599, 282] width 98 height 13
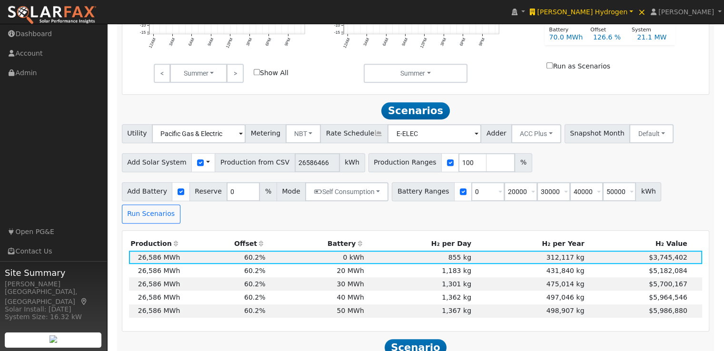
scroll to position [465, 0]
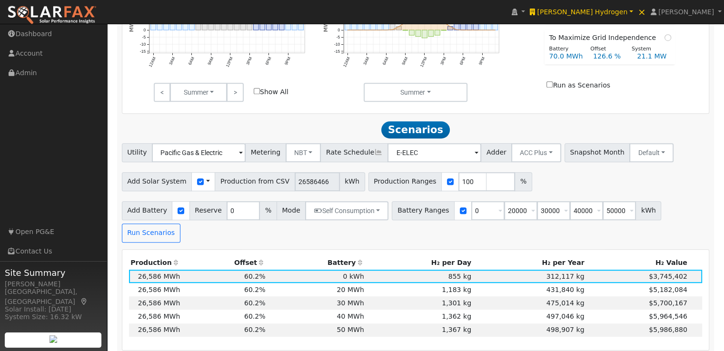
click at [206, 184] on span at bounding box center [208, 182] width 4 height 10
click at [223, 203] on link "Use CSV Data" at bounding box center [232, 198] width 66 height 13
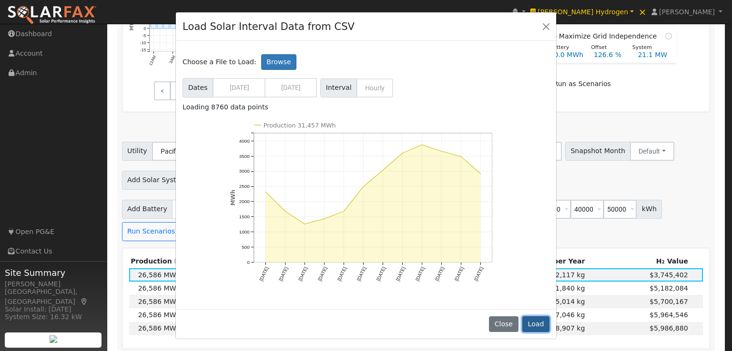
click at [539, 327] on button "Load" at bounding box center [535, 325] width 27 height 16
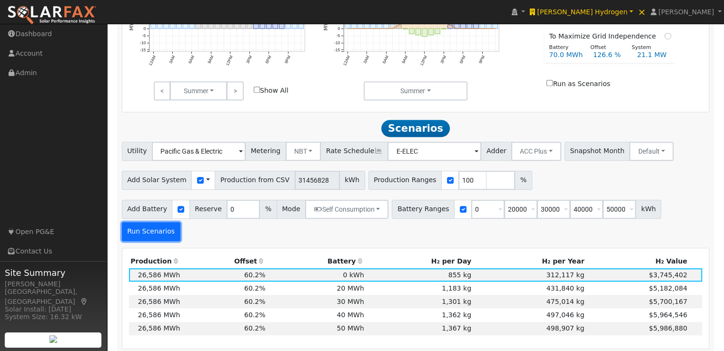
click at [180, 222] on button "Run Scenarios" at bounding box center [151, 231] width 59 height 19
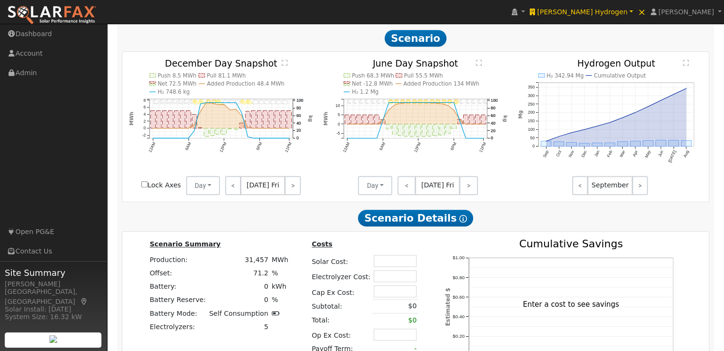
scroll to position [861, 0]
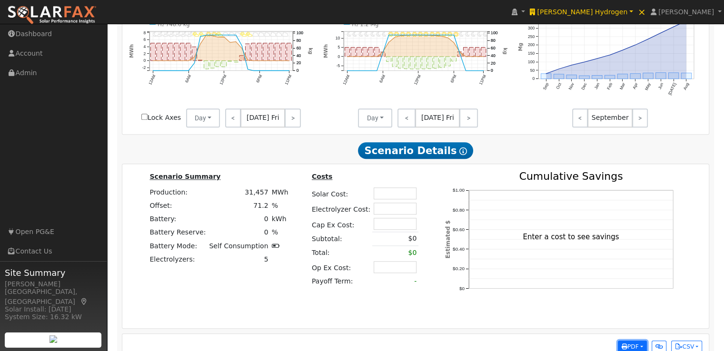
click at [632, 344] on span "PDF" at bounding box center [630, 347] width 17 height 7
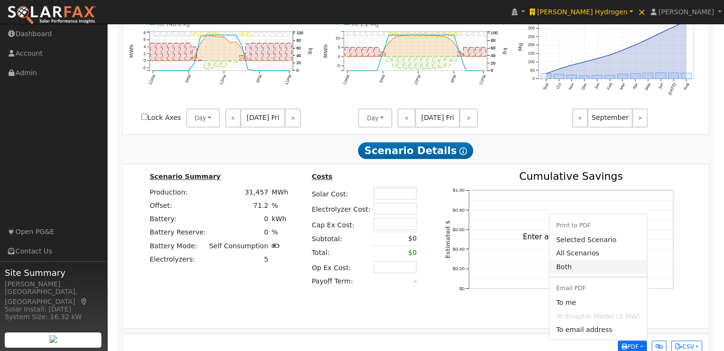
click at [571, 261] on link "Both" at bounding box center [599, 267] width 98 height 13
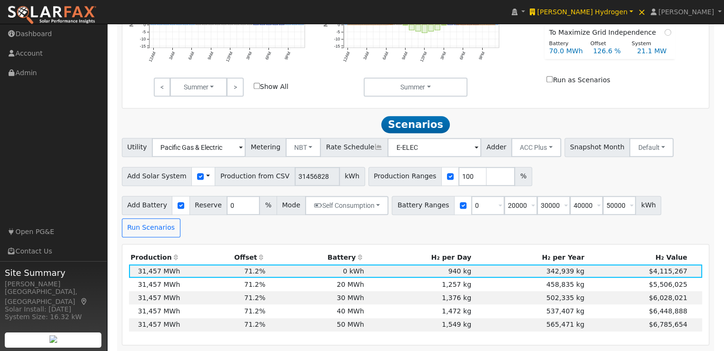
scroll to position [432, 0]
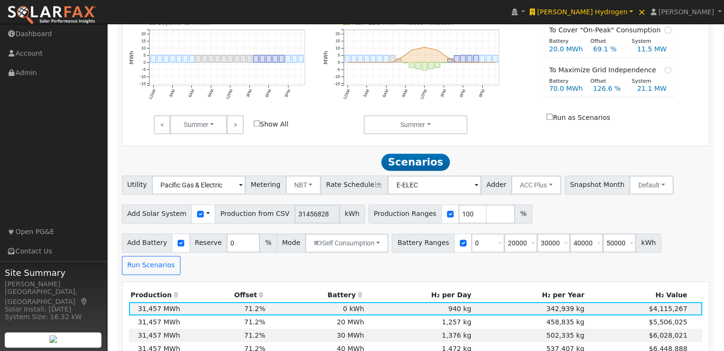
click at [206, 216] on span at bounding box center [208, 214] width 4 height 10
click at [230, 237] on link "Use CSV Data" at bounding box center [232, 230] width 66 height 13
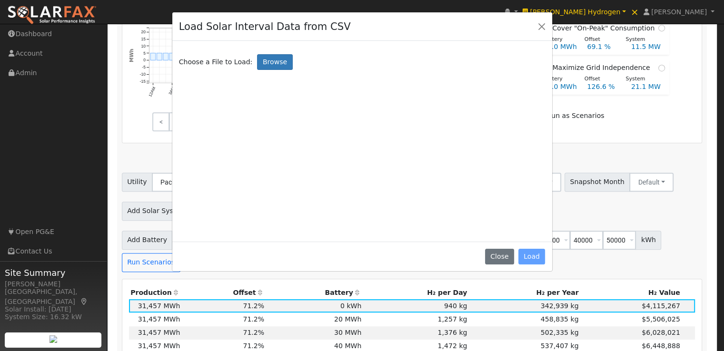
scroll to position [434, 0]
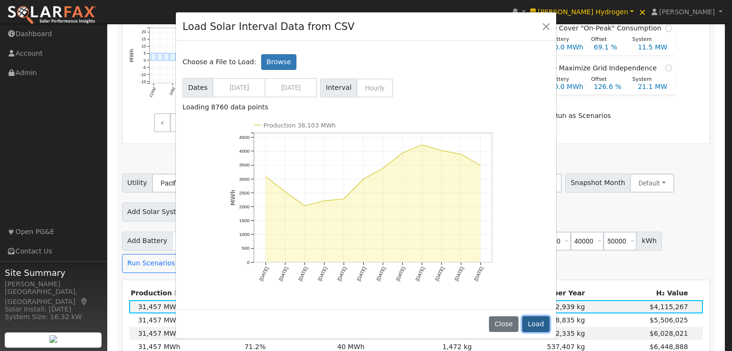
click at [531, 322] on button "Load" at bounding box center [535, 325] width 27 height 16
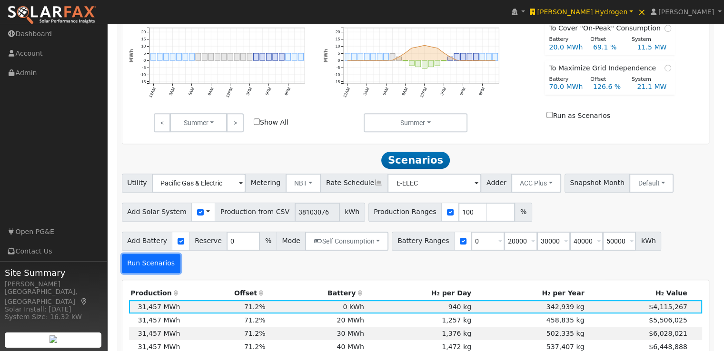
click at [180, 254] on button "Run Scenarios" at bounding box center [151, 263] width 59 height 19
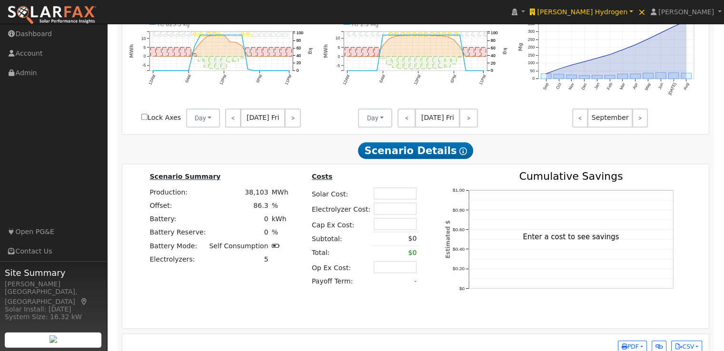
scroll to position [861, 0]
click at [635, 344] on span "PDF" at bounding box center [630, 347] width 17 height 7
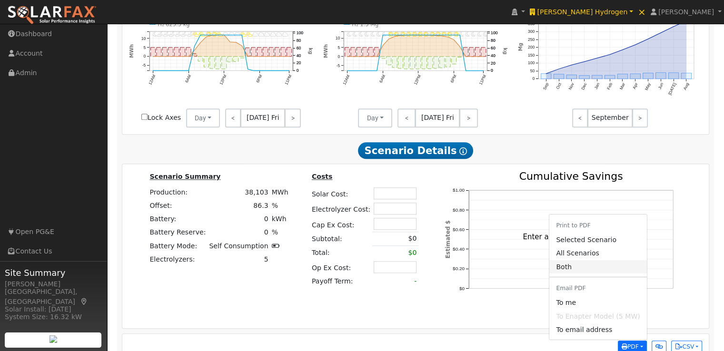
click at [576, 261] on link "Both" at bounding box center [599, 267] width 98 height 13
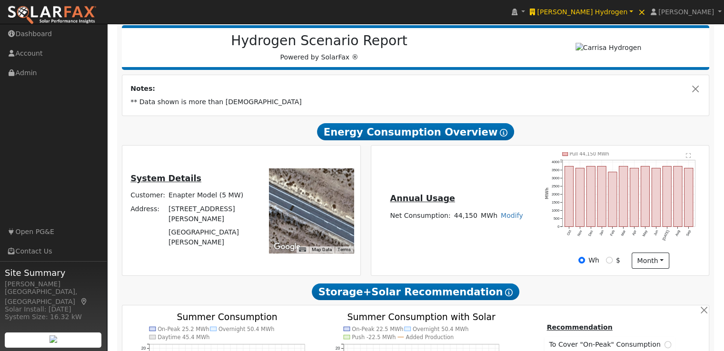
scroll to position [99, 0]
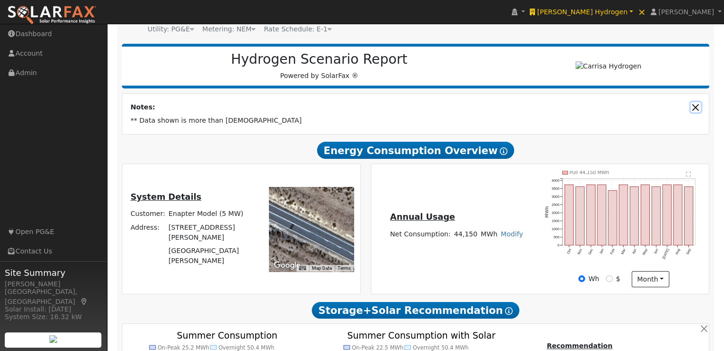
click at [696, 108] on button "Close" at bounding box center [696, 107] width 10 height 10
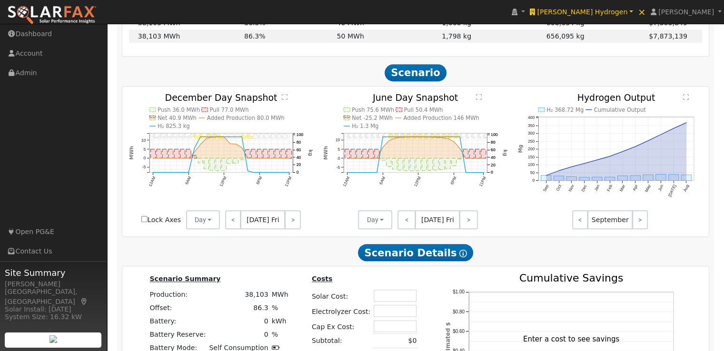
scroll to position [813, 0]
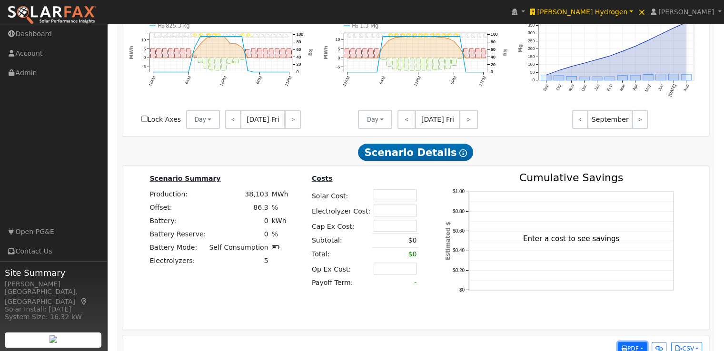
click at [630, 346] on span "PDF" at bounding box center [630, 349] width 17 height 7
click at [577, 262] on link "Both" at bounding box center [599, 268] width 98 height 13
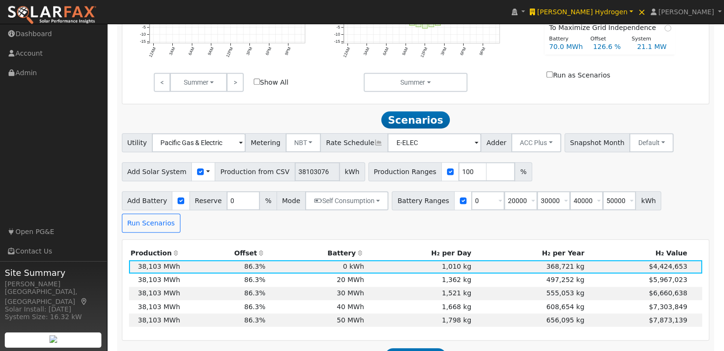
scroll to position [194, 0]
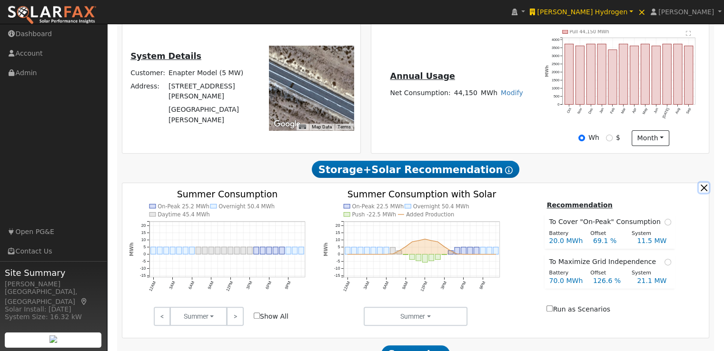
click at [705, 189] on button "button" at bounding box center [704, 188] width 10 height 10
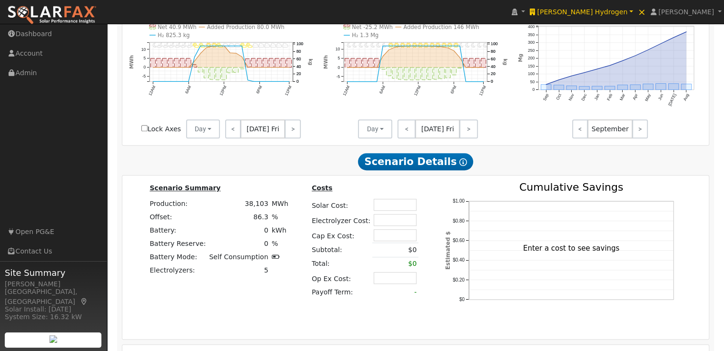
scroll to position [631, 0]
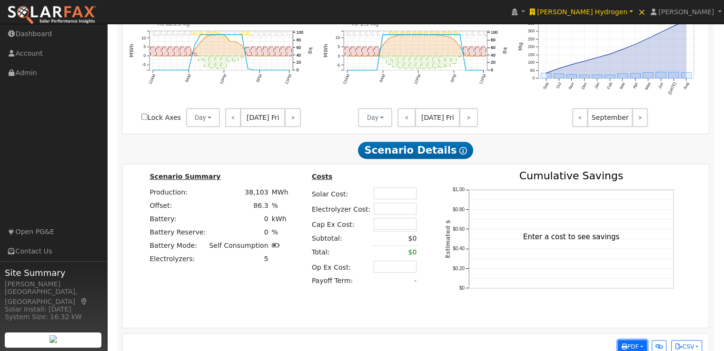
click at [633, 344] on span "PDF" at bounding box center [630, 347] width 17 height 7
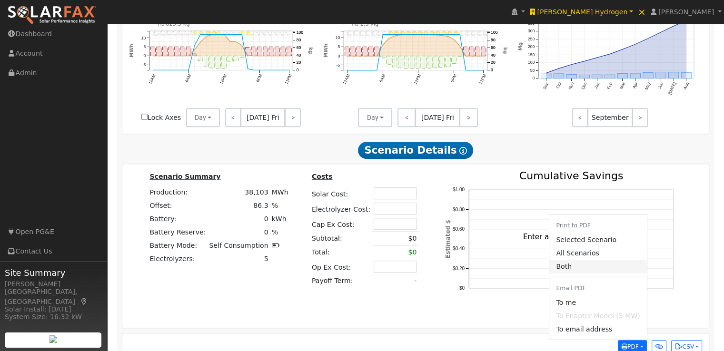
click at [575, 260] on link "Both" at bounding box center [599, 266] width 98 height 13
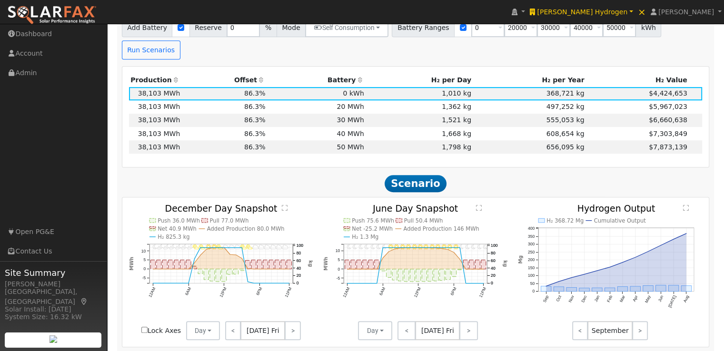
scroll to position [392, 0]
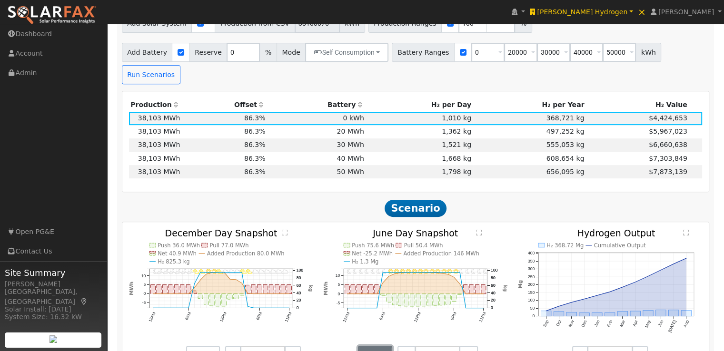
click at [382, 346] on button "Day" at bounding box center [375, 355] width 34 height 19
click at [379, 328] on link "Month Average" at bounding box center [392, 334] width 66 height 13
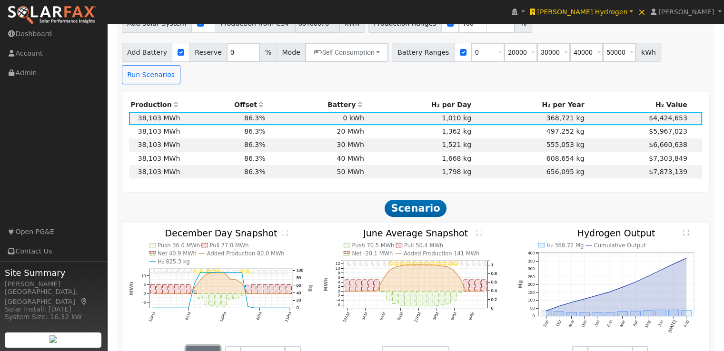
click at [205, 346] on button "Day" at bounding box center [203, 355] width 34 height 19
click at [206, 328] on link "Month Average" at bounding box center [219, 334] width 66 height 13
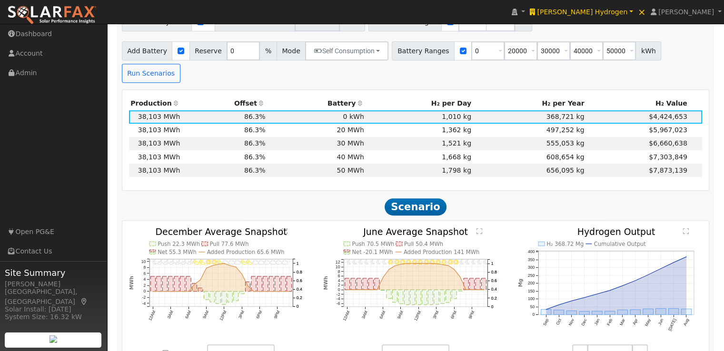
scroll to position [440, 0]
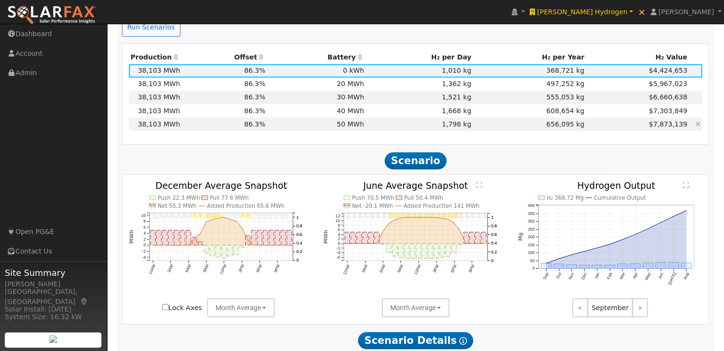
click at [366, 118] on td "50 MWh" at bounding box center [316, 124] width 99 height 13
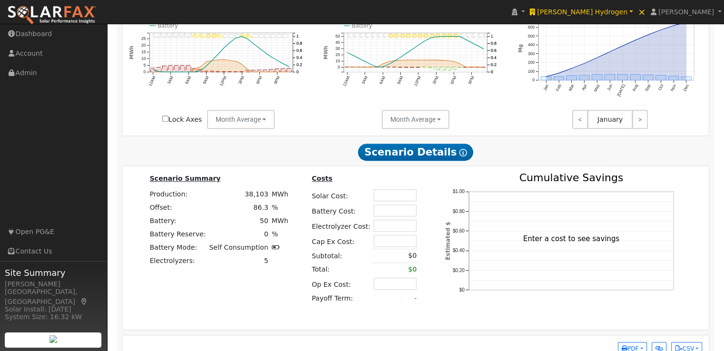
scroll to position [631, 0]
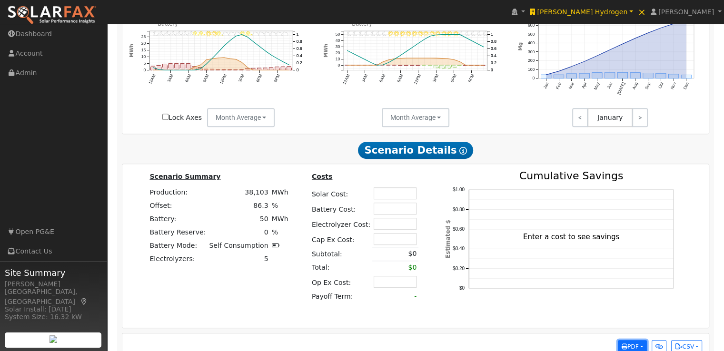
click at [631, 344] on span "PDF" at bounding box center [630, 347] width 17 height 7
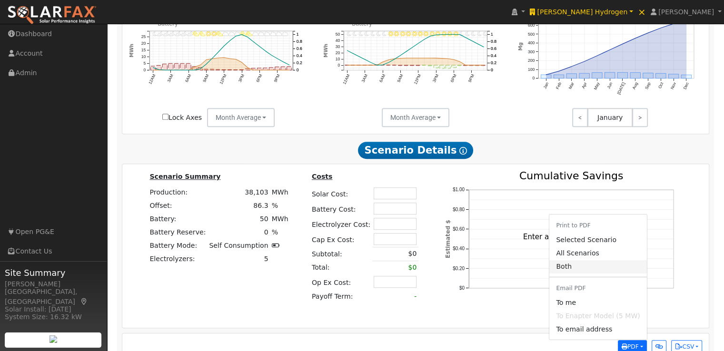
click at [585, 260] on link "Both" at bounding box center [599, 266] width 98 height 13
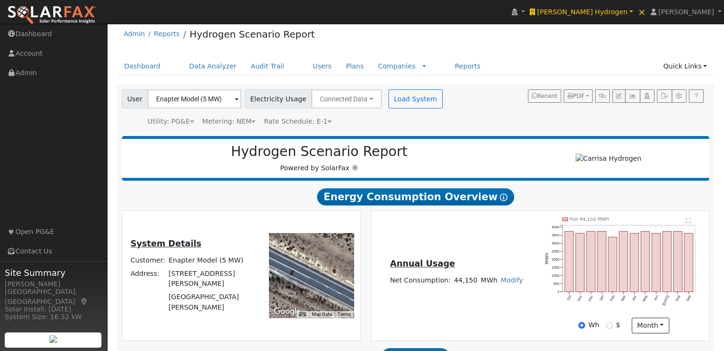
scroll to position [0, 0]
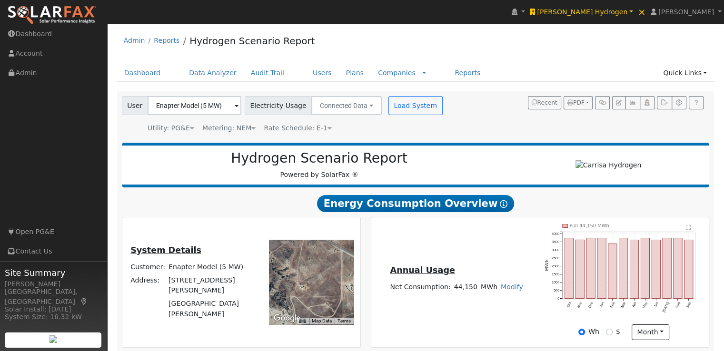
drag, startPoint x: 297, startPoint y: 290, endPoint x: 323, endPoint y: 246, distance: 50.8
click at [323, 246] on div at bounding box center [311, 282] width 85 height 85
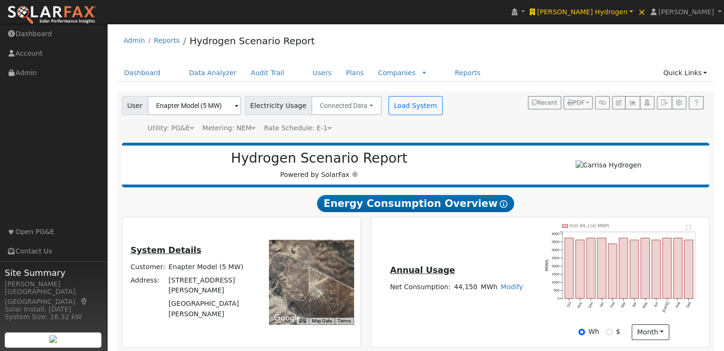
drag, startPoint x: 336, startPoint y: 269, endPoint x: 317, endPoint y: 292, distance: 30.5
click at [317, 292] on div at bounding box center [311, 282] width 85 height 85
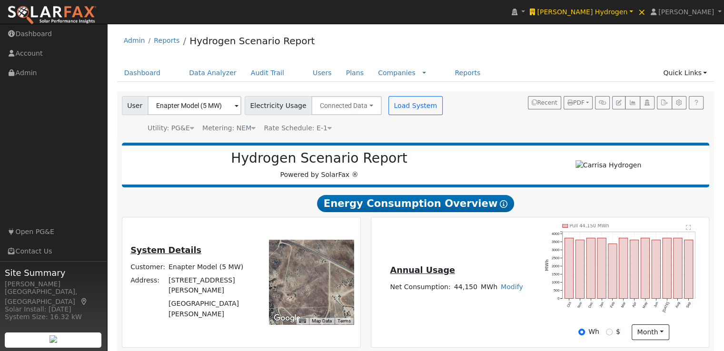
drag, startPoint x: 309, startPoint y: 285, endPoint x: 371, endPoint y: 292, distance: 62.8
click at [336, 296] on div at bounding box center [311, 282] width 85 height 85
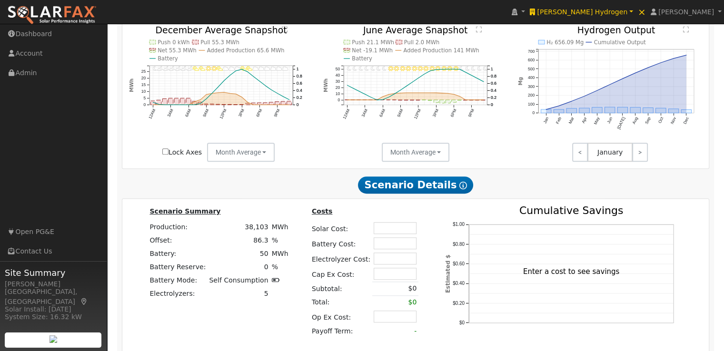
scroll to position [619, 0]
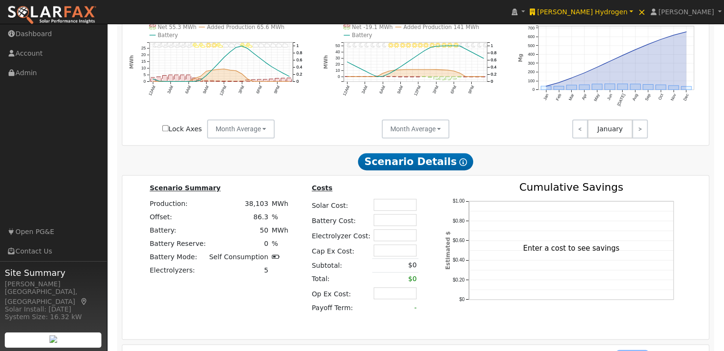
click at [579, 271] on link "Both" at bounding box center [599, 277] width 98 height 13
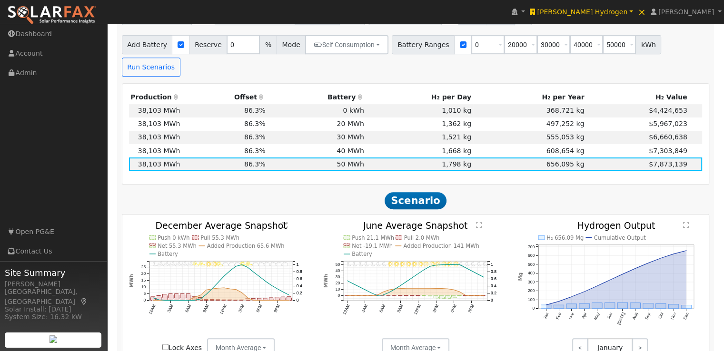
scroll to position [392, 0]
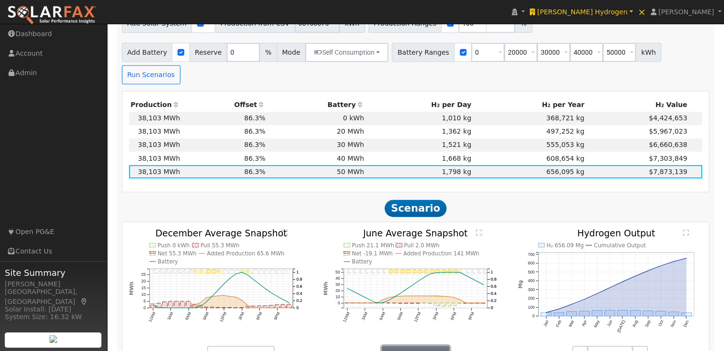
click at [429, 346] on button "Month Average" at bounding box center [416, 355] width 68 height 19
click at [400, 315] on link "Day" at bounding box center [415, 321] width 66 height 13
click at [463, 346] on link ">" at bounding box center [469, 355] width 19 height 19
click at [463, 346] on link ">" at bounding box center [469, 355] width 17 height 19
click at [463, 346] on link ">" at bounding box center [470, 355] width 16 height 19
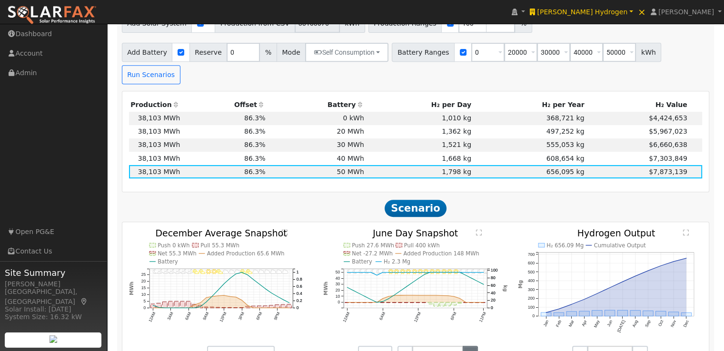
click at [463, 346] on link ">" at bounding box center [470, 355] width 15 height 19
click at [463, 346] on link ">" at bounding box center [469, 355] width 17 height 19
click at [463, 346] on link ">" at bounding box center [470, 355] width 15 height 19
click at [463, 346] on link ">" at bounding box center [470, 355] width 16 height 19
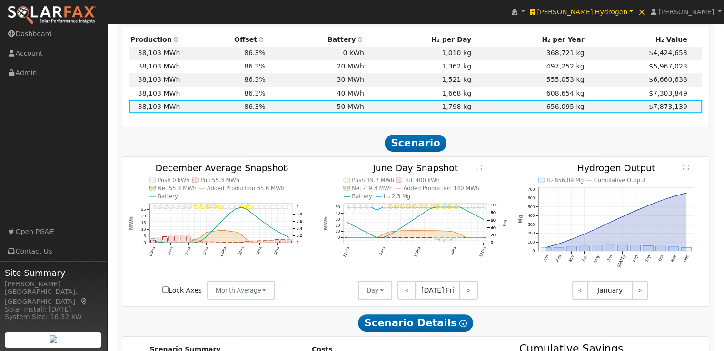
scroll to position [488, 0]
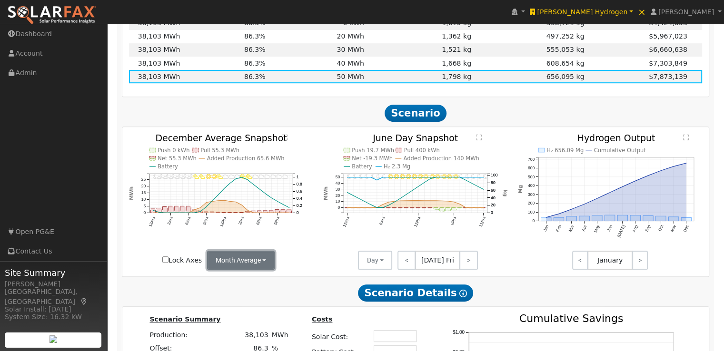
click at [244, 251] on button "Month Average" at bounding box center [241, 260] width 68 height 19
click at [225, 275] on link "Day" at bounding box center [240, 281] width 66 height 13
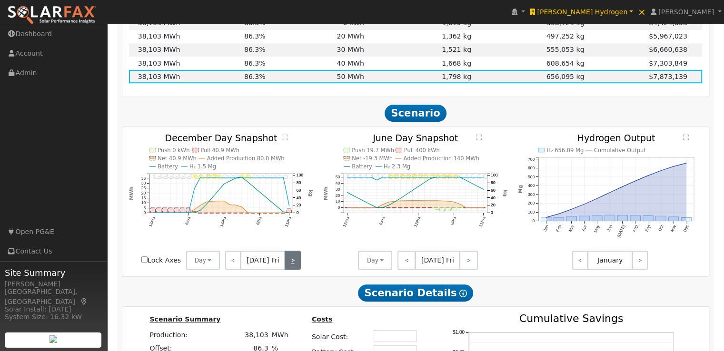
click at [289, 251] on link ">" at bounding box center [293, 260] width 16 height 19
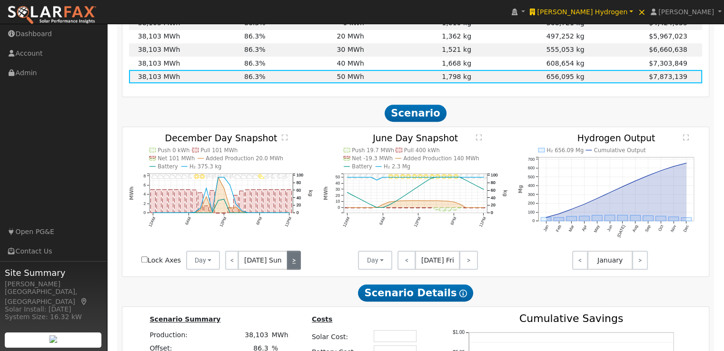
click at [289, 251] on link ">" at bounding box center [293, 260] width 13 height 19
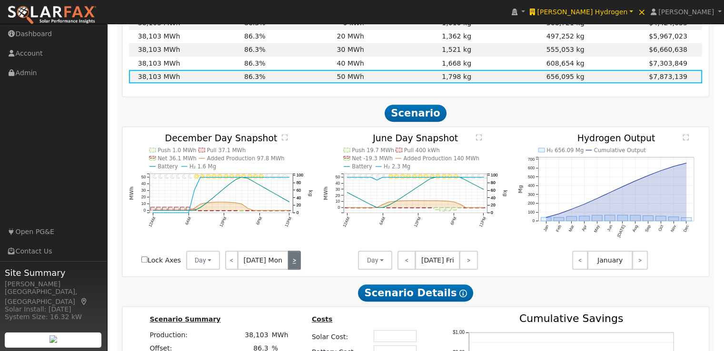
click at [289, 251] on link ">" at bounding box center [294, 260] width 13 height 19
click at [289, 251] on link ">" at bounding box center [294, 260] width 14 height 19
click at [289, 251] on link ">" at bounding box center [294, 260] width 13 height 19
click at [289, 251] on link ">" at bounding box center [294, 260] width 14 height 19
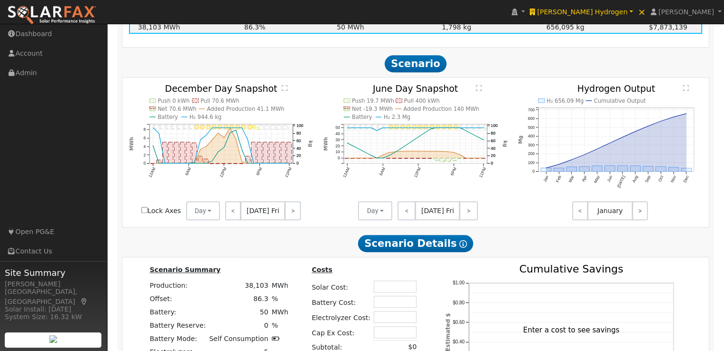
scroll to position [631, 0]
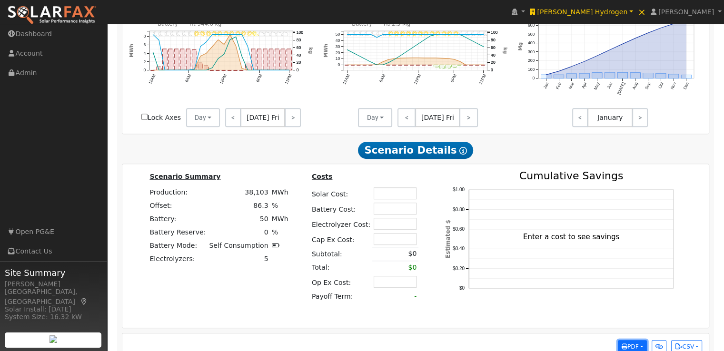
click at [640, 341] on button "PDF" at bounding box center [632, 347] width 29 height 13
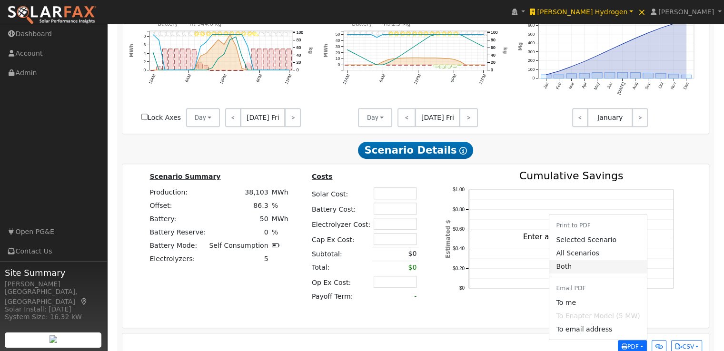
click at [580, 260] on link "Both" at bounding box center [599, 266] width 98 height 13
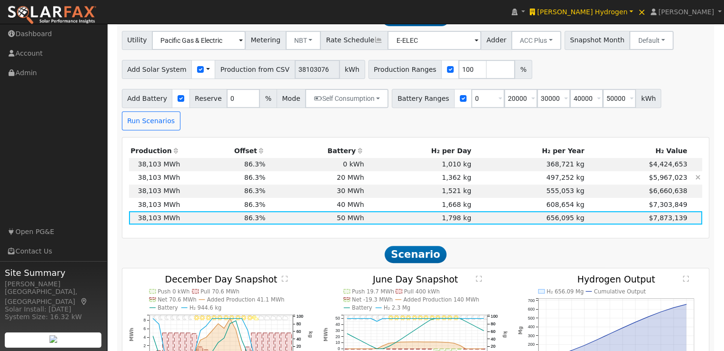
scroll to position [345, 0]
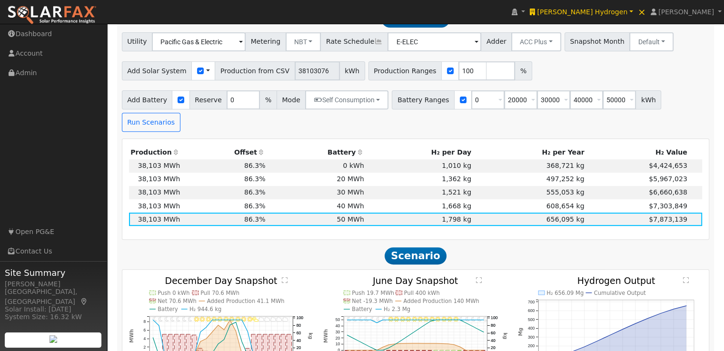
click at [206, 73] on span at bounding box center [208, 71] width 4 height 10
click at [231, 91] on link "Use CSV Data" at bounding box center [232, 87] width 66 height 13
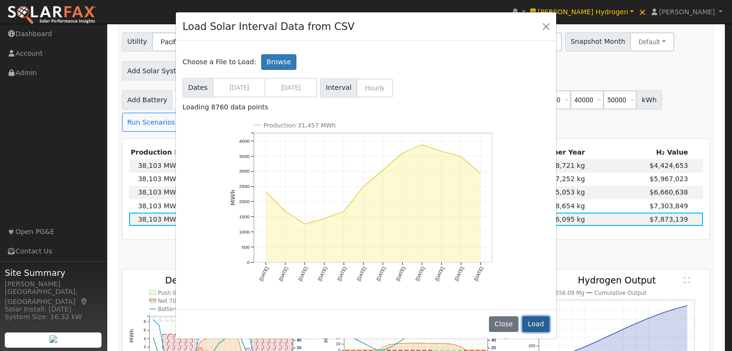
click at [539, 324] on button "Load" at bounding box center [535, 325] width 27 height 16
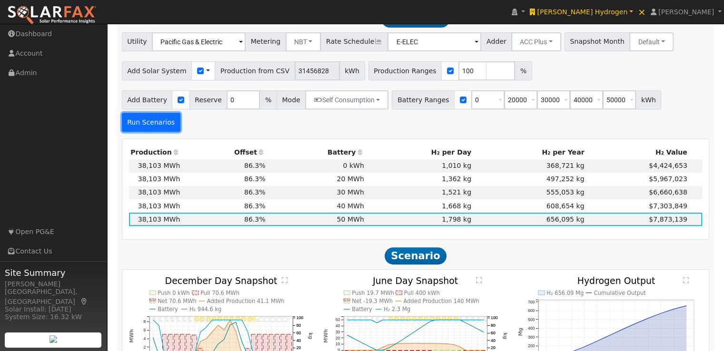
click at [180, 113] on button "Run Scenarios" at bounding box center [151, 122] width 59 height 19
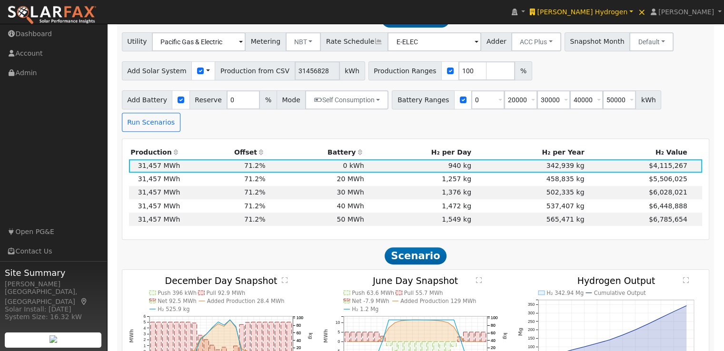
scroll to position [330, 0]
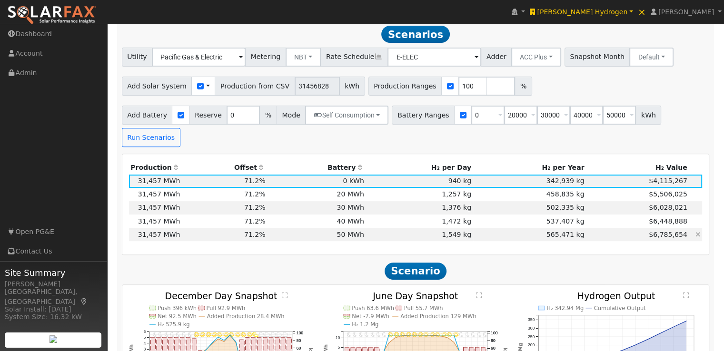
click at [351, 228] on td "50 MWh" at bounding box center [316, 234] width 99 height 13
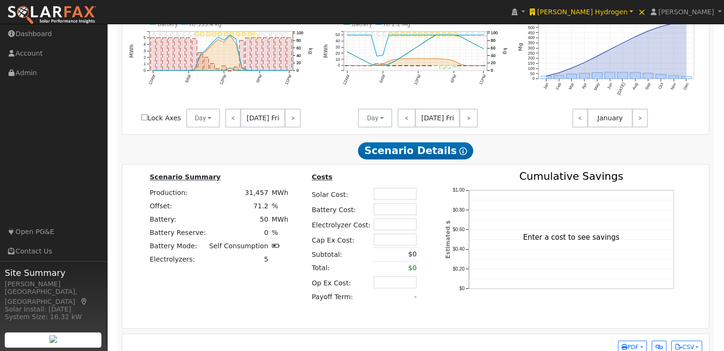
scroll to position [631, 0]
click at [640, 341] on button "PDF" at bounding box center [632, 347] width 29 height 13
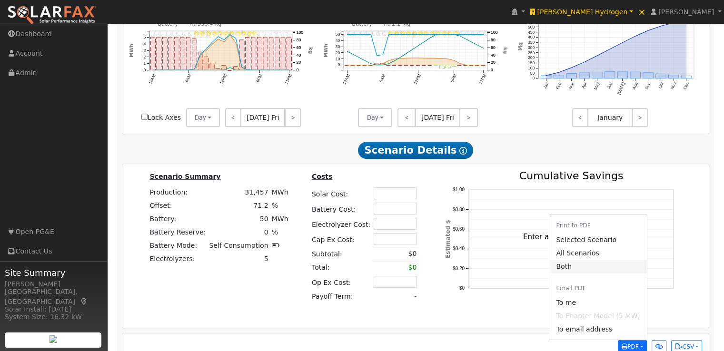
click at [581, 260] on link "Both" at bounding box center [599, 266] width 98 height 13
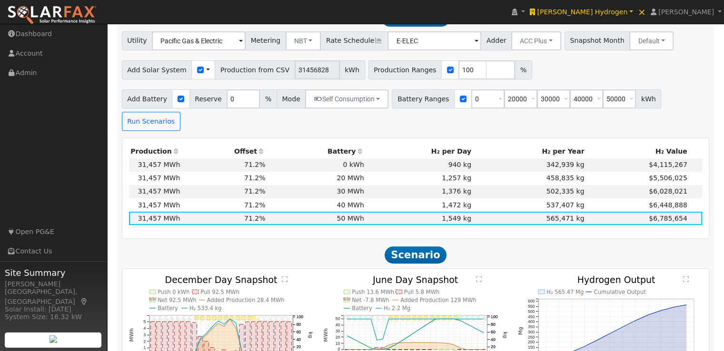
scroll to position [345, 0]
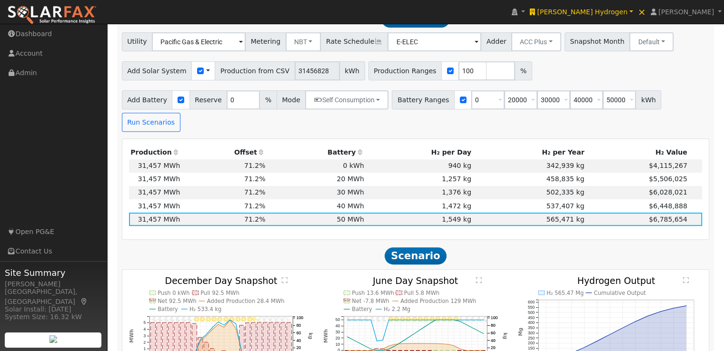
click at [206, 72] on span at bounding box center [208, 71] width 4 height 10
click at [232, 90] on link "Use CSV Data" at bounding box center [232, 87] width 66 height 13
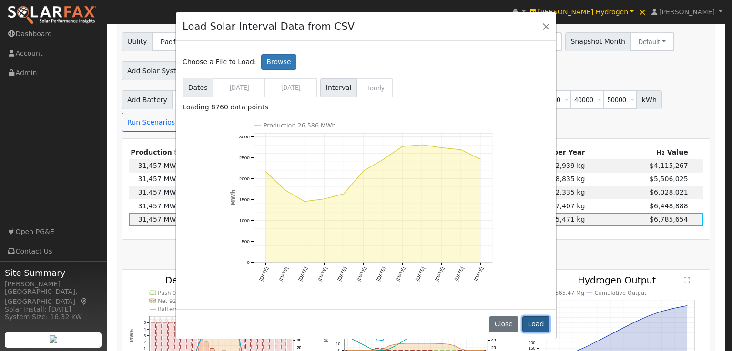
click at [537, 324] on button "Load" at bounding box center [535, 325] width 27 height 16
type input "26586466"
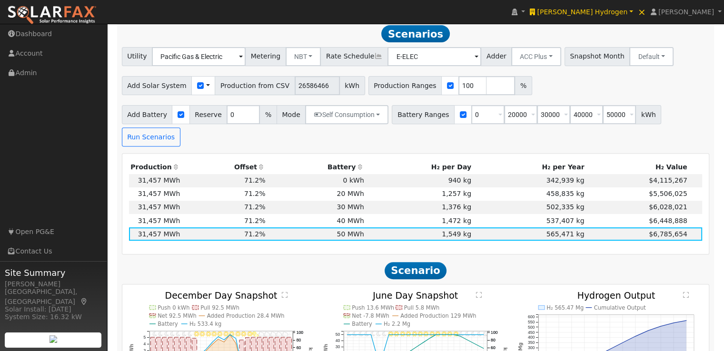
scroll to position [297, 0]
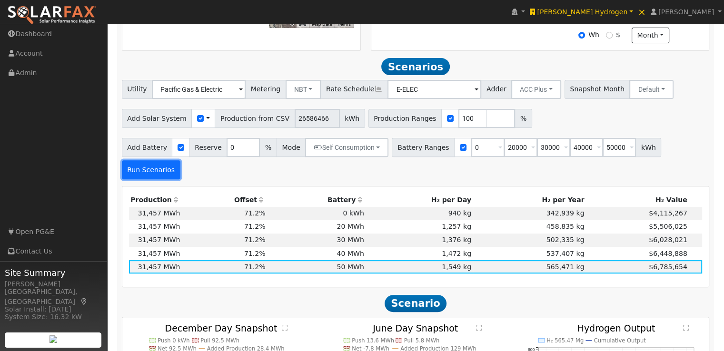
click at [180, 160] on button "Run Scenarios" at bounding box center [151, 169] width 59 height 19
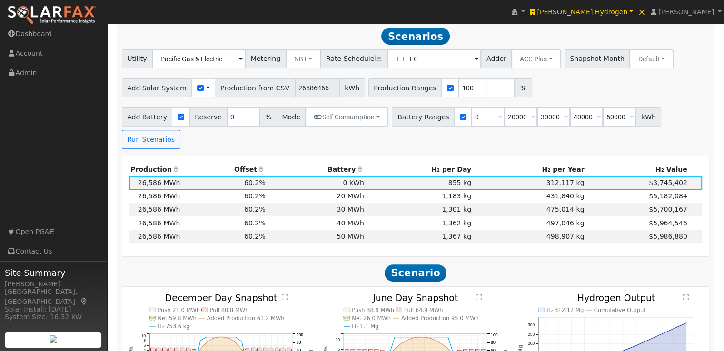
scroll to position [330, 0]
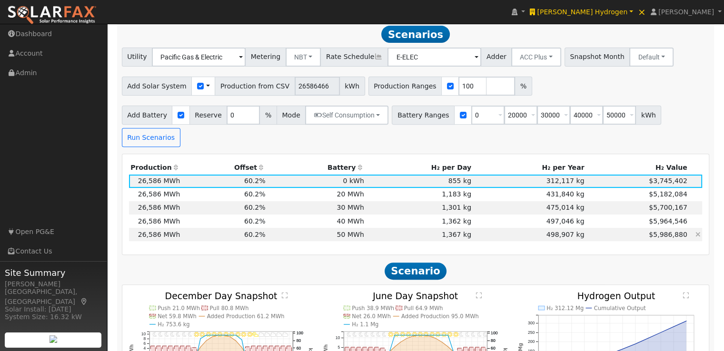
click at [351, 228] on td "50 MWh" at bounding box center [316, 234] width 99 height 13
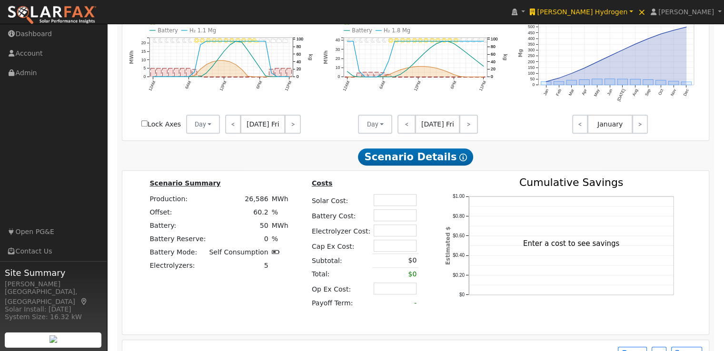
scroll to position [631, 0]
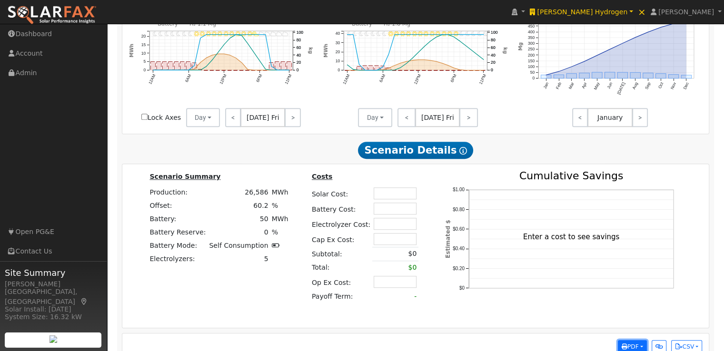
click at [628, 344] on span "PDF" at bounding box center [630, 347] width 17 height 7
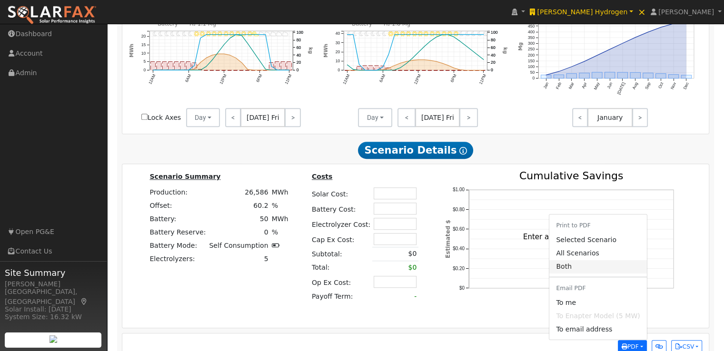
click at [575, 260] on link "Both" at bounding box center [599, 266] width 98 height 13
